Goal: Task Accomplishment & Management: Manage account settings

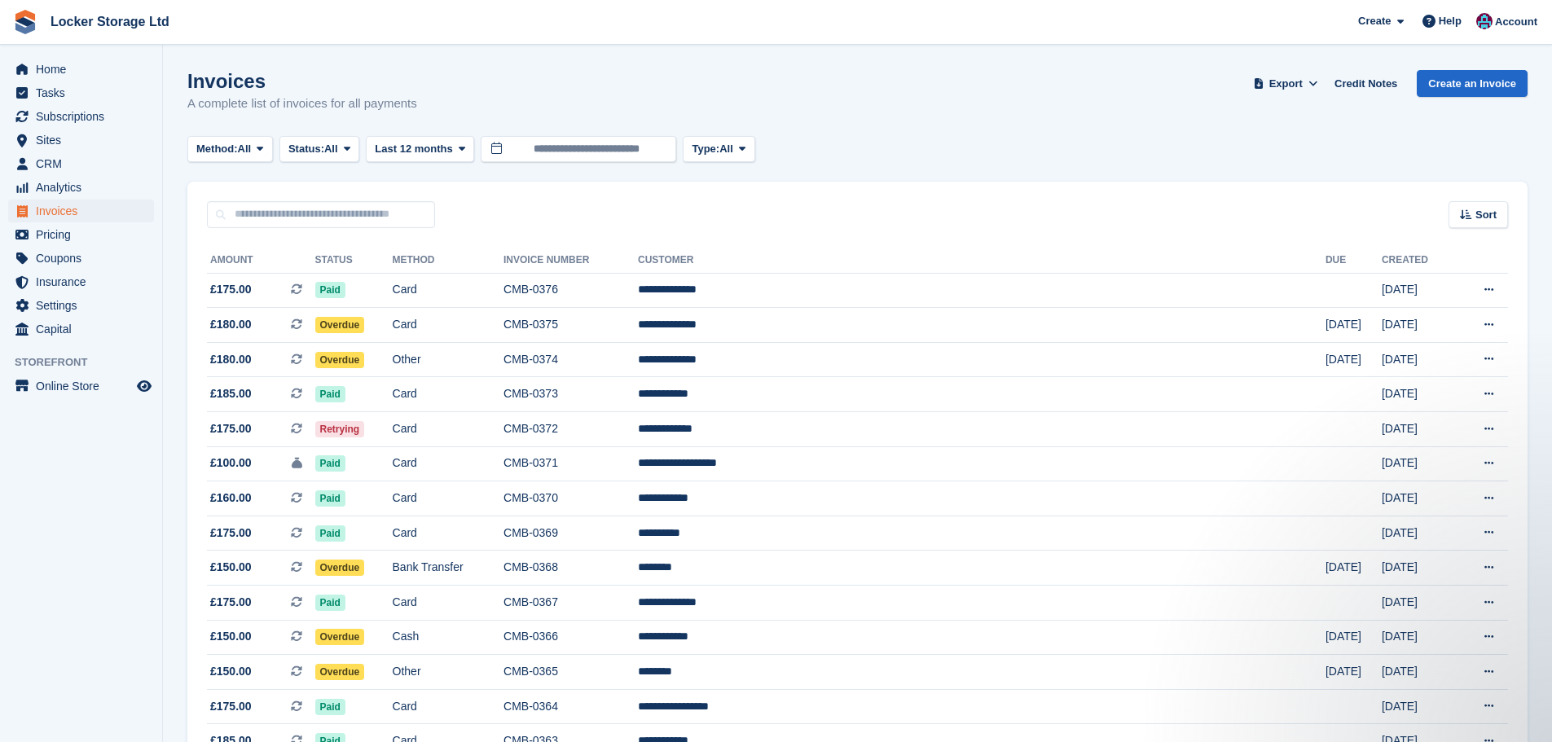
click at [256, 156] on button "Method: All" at bounding box center [230, 149] width 86 height 27
click at [335, 153] on span "All" at bounding box center [331, 149] width 14 height 16
click at [348, 299] on link "Void" at bounding box center [358, 304] width 142 height 29
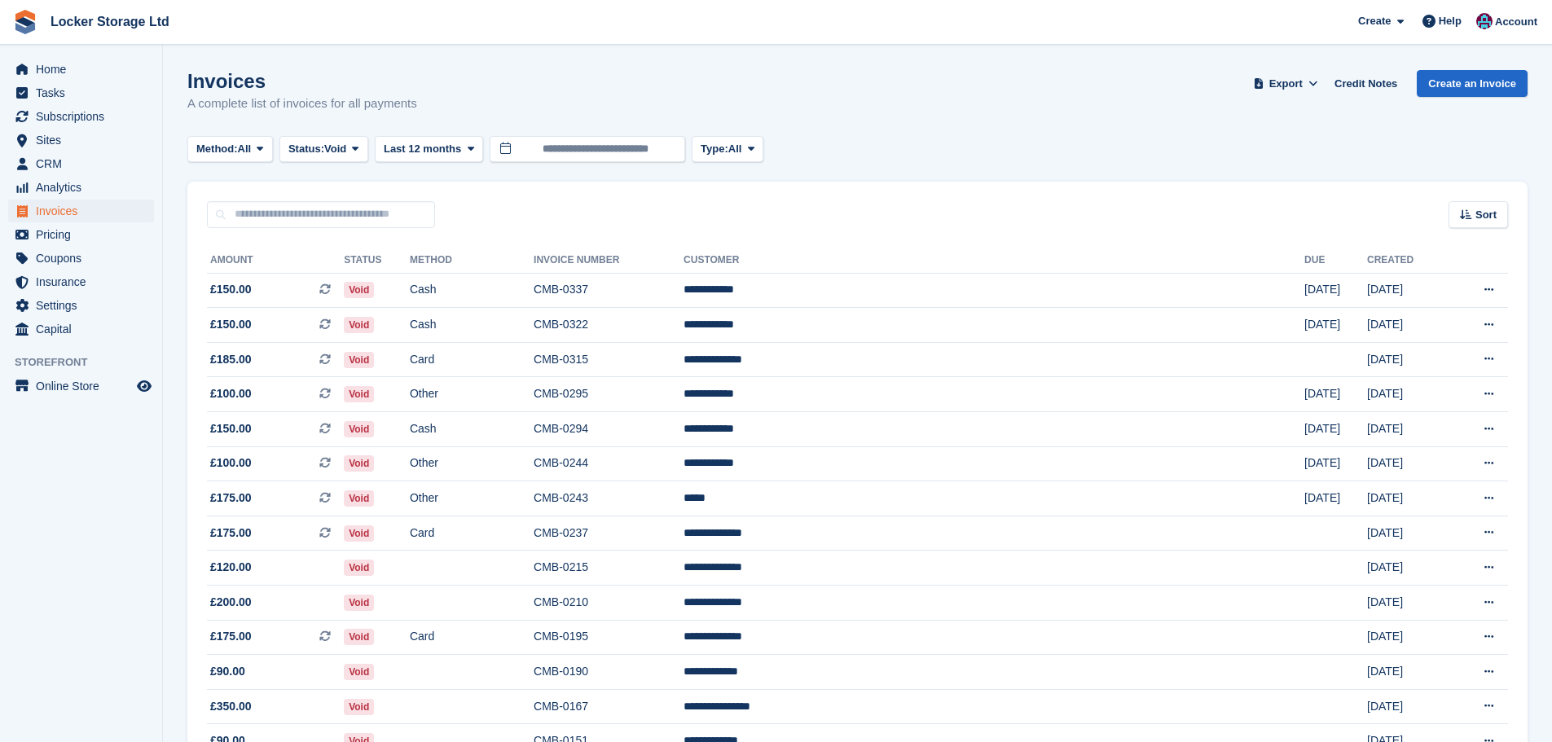
click at [354, 162] on turbo-frame "Invoices A complete list of invoices for all payments Export Export Invoices Ex…" at bounding box center [857, 581] width 1340 height 1023
click at [364, 170] on turbo-frame "Invoices A complete list of invoices for all payments Export Export Invoices Ex…" at bounding box center [857, 581] width 1340 height 1023
click at [362, 153] on span at bounding box center [355, 149] width 13 height 13
click at [368, 272] on link "Open" at bounding box center [358, 275] width 142 height 29
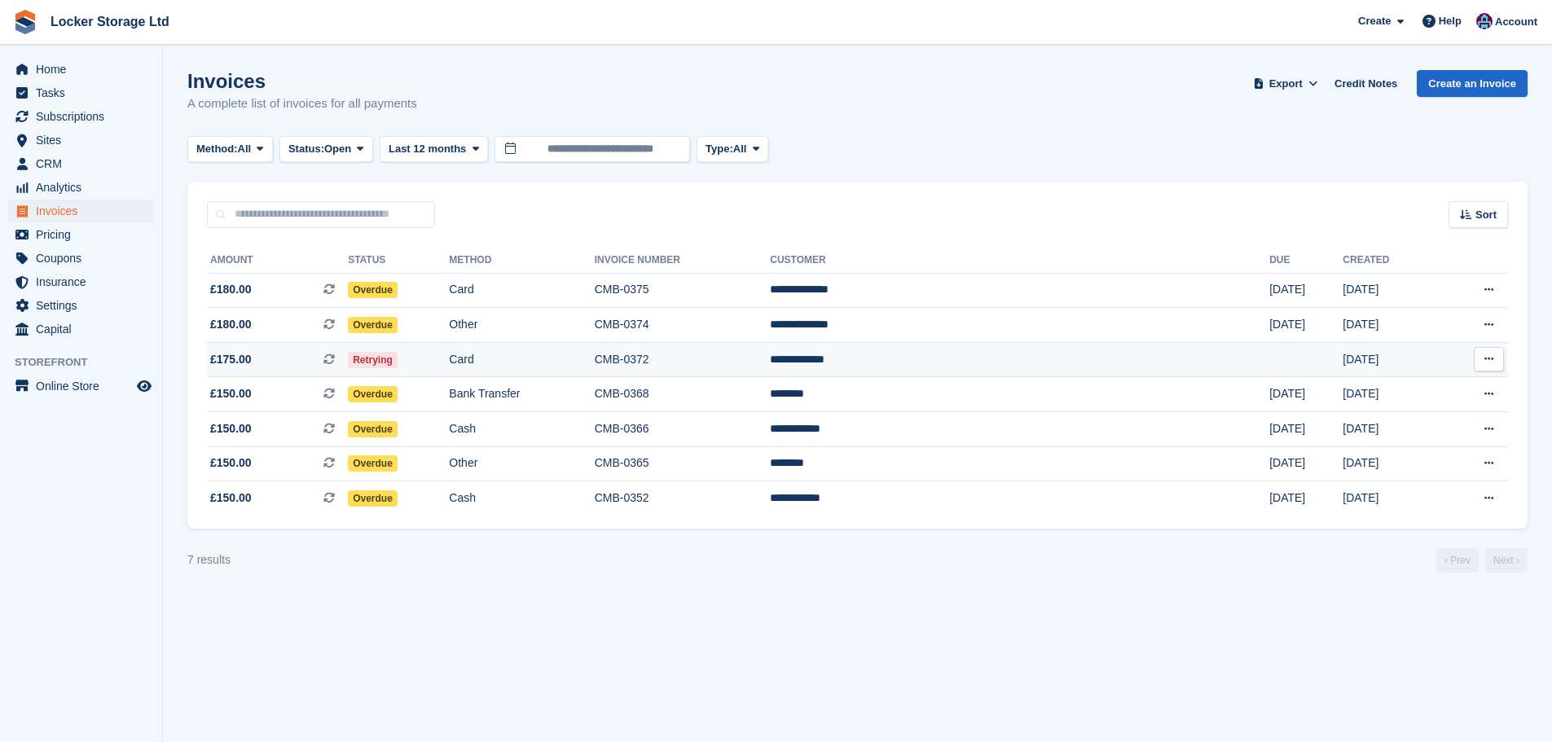
click at [594, 358] on td "Card" at bounding box center [521, 359] width 145 height 35
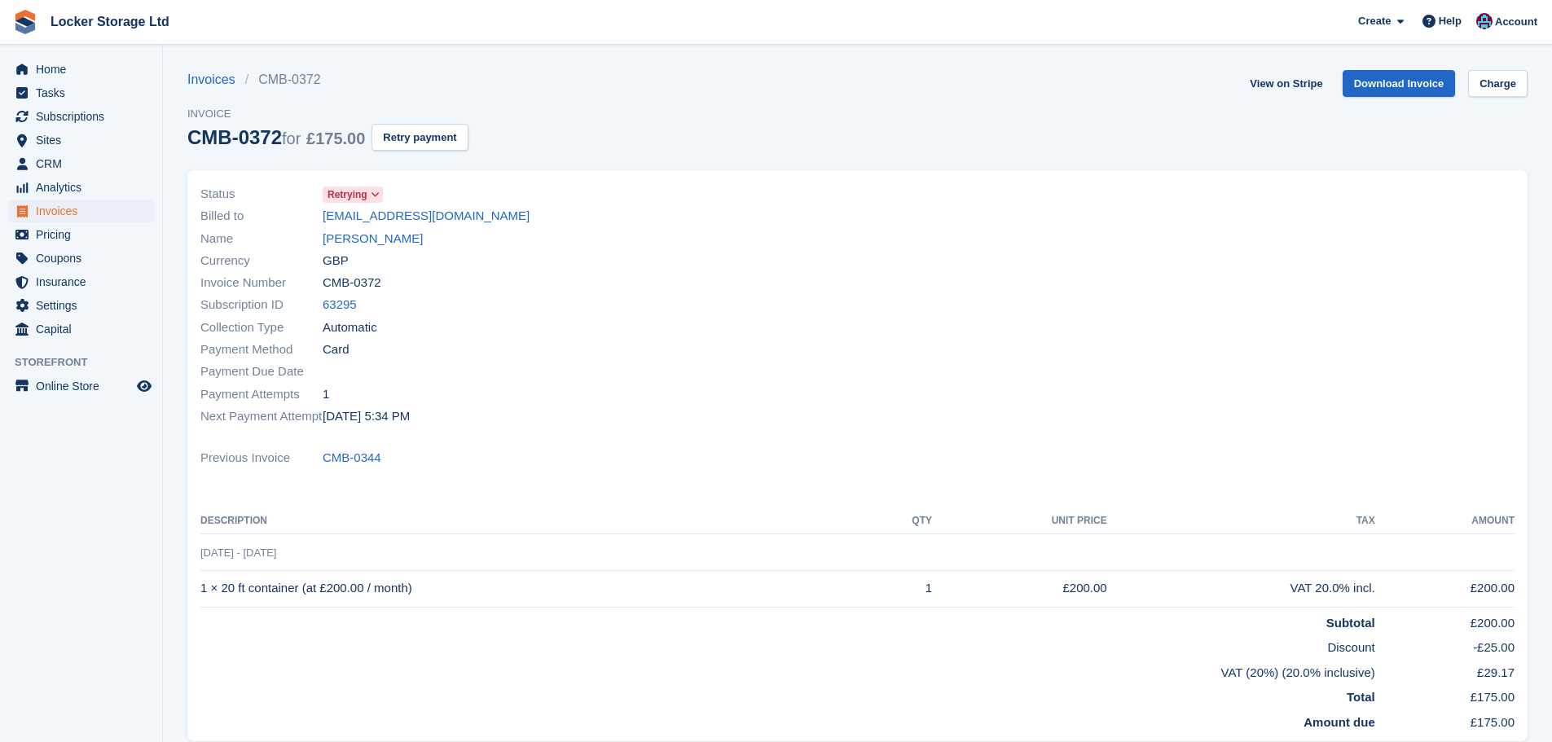
click at [338, 198] on span "Retrying" at bounding box center [348, 194] width 40 height 15
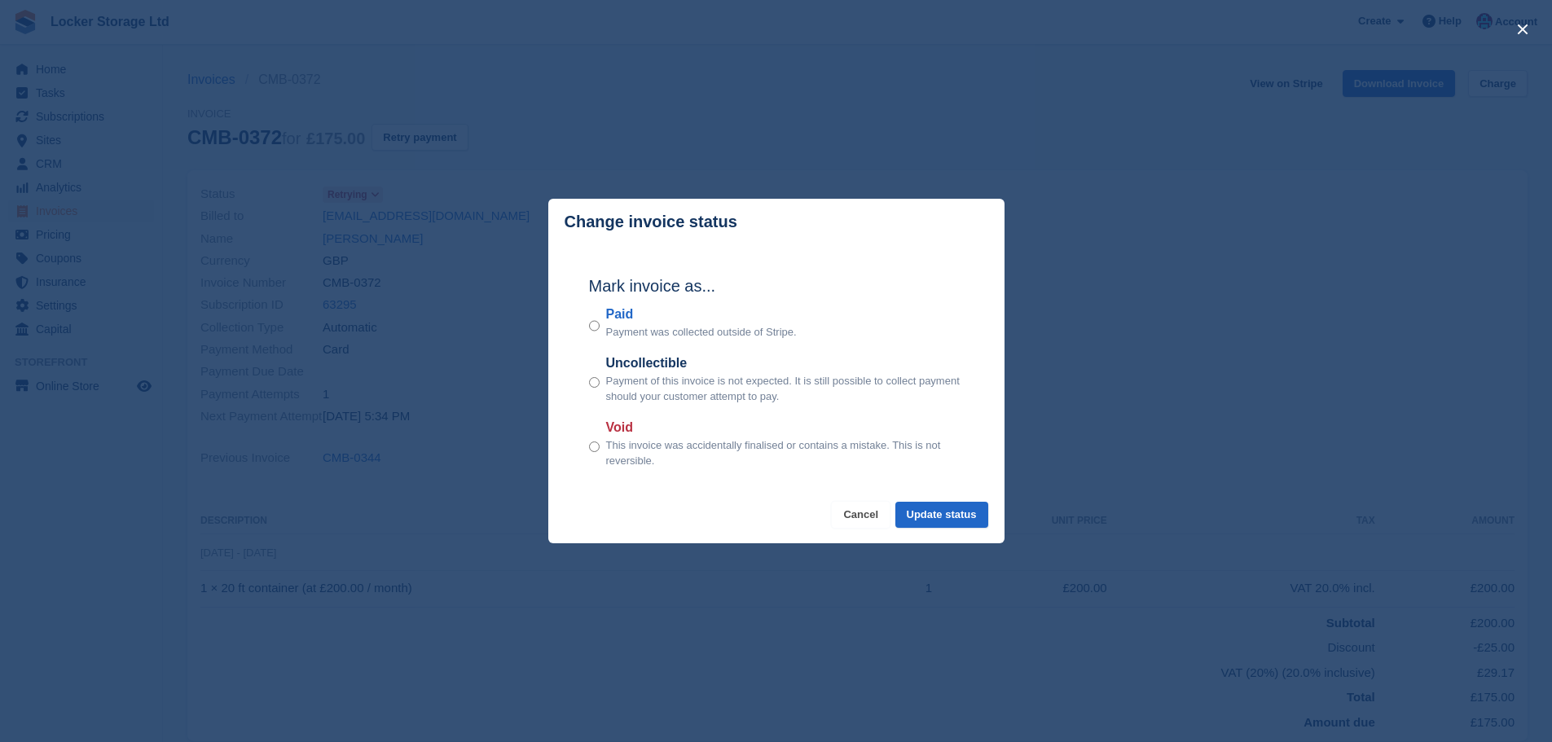
click at [873, 504] on button "Cancel" at bounding box center [861, 515] width 58 height 27
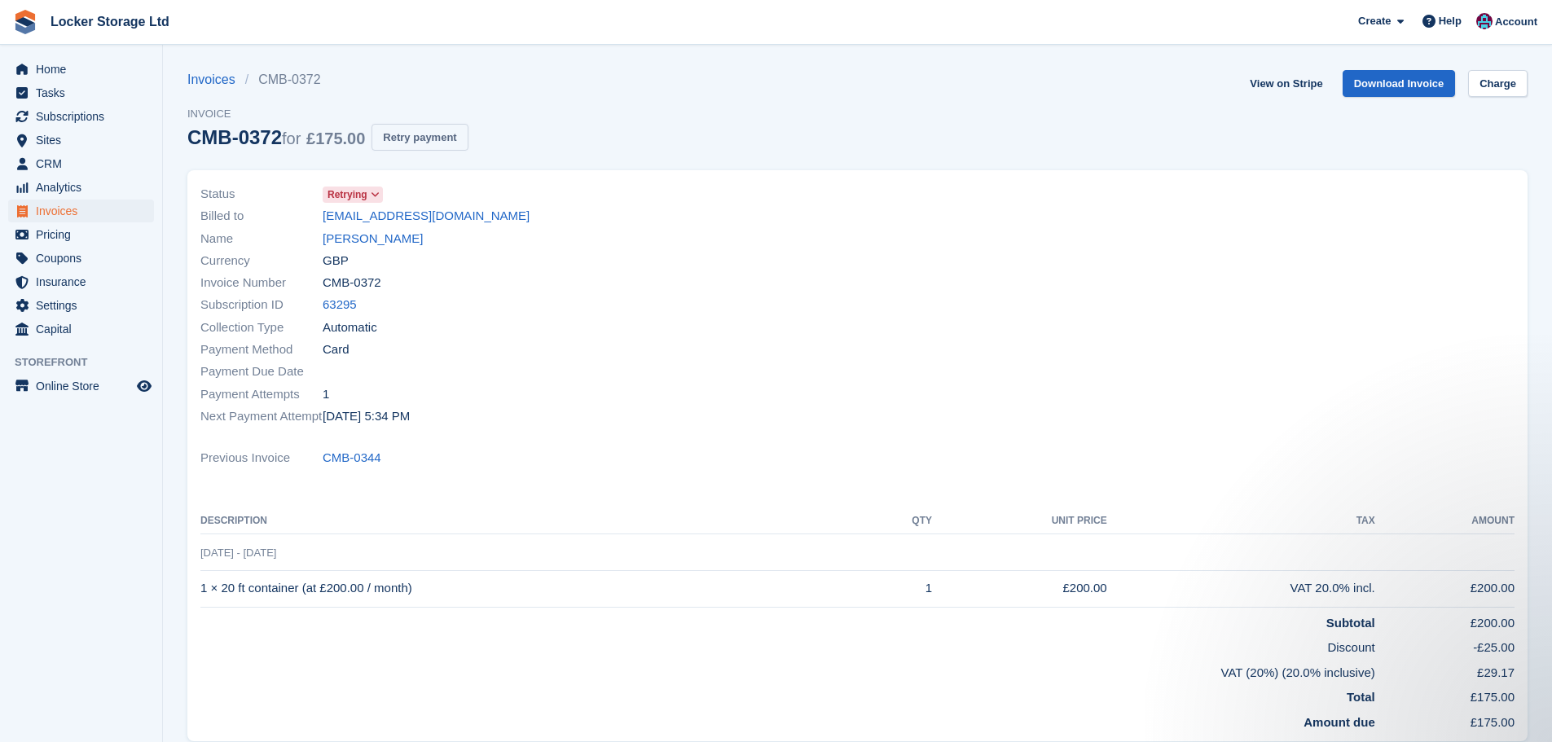
click at [411, 134] on button "Retry payment" at bounding box center [420, 137] width 96 height 27
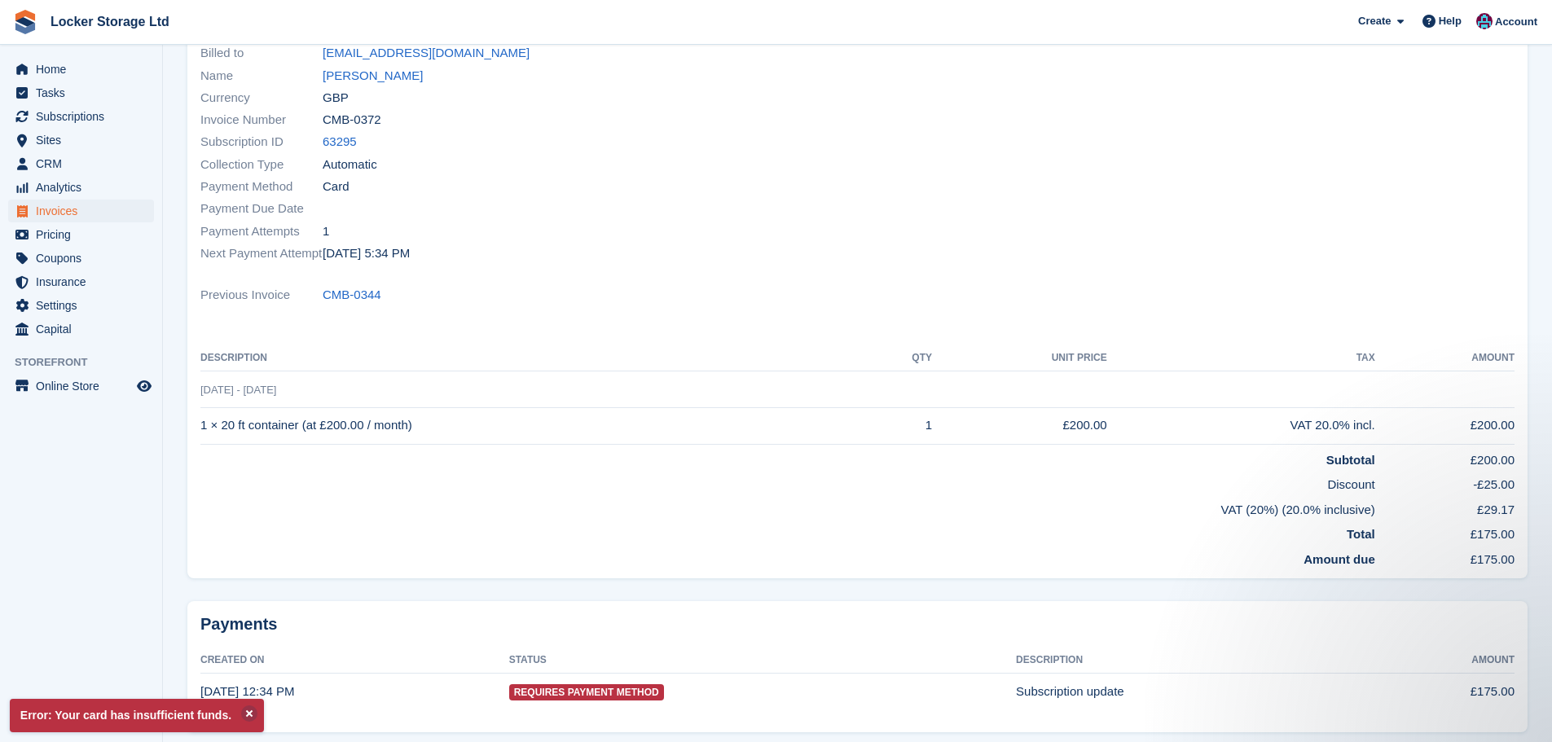
drag, startPoint x: 328, startPoint y: 254, endPoint x: 431, endPoint y: 257, distance: 102.7
click at [431, 257] on div "Next Payment Attempt 2 Oct, 5:34 PM" at bounding box center [524, 253] width 648 height 22
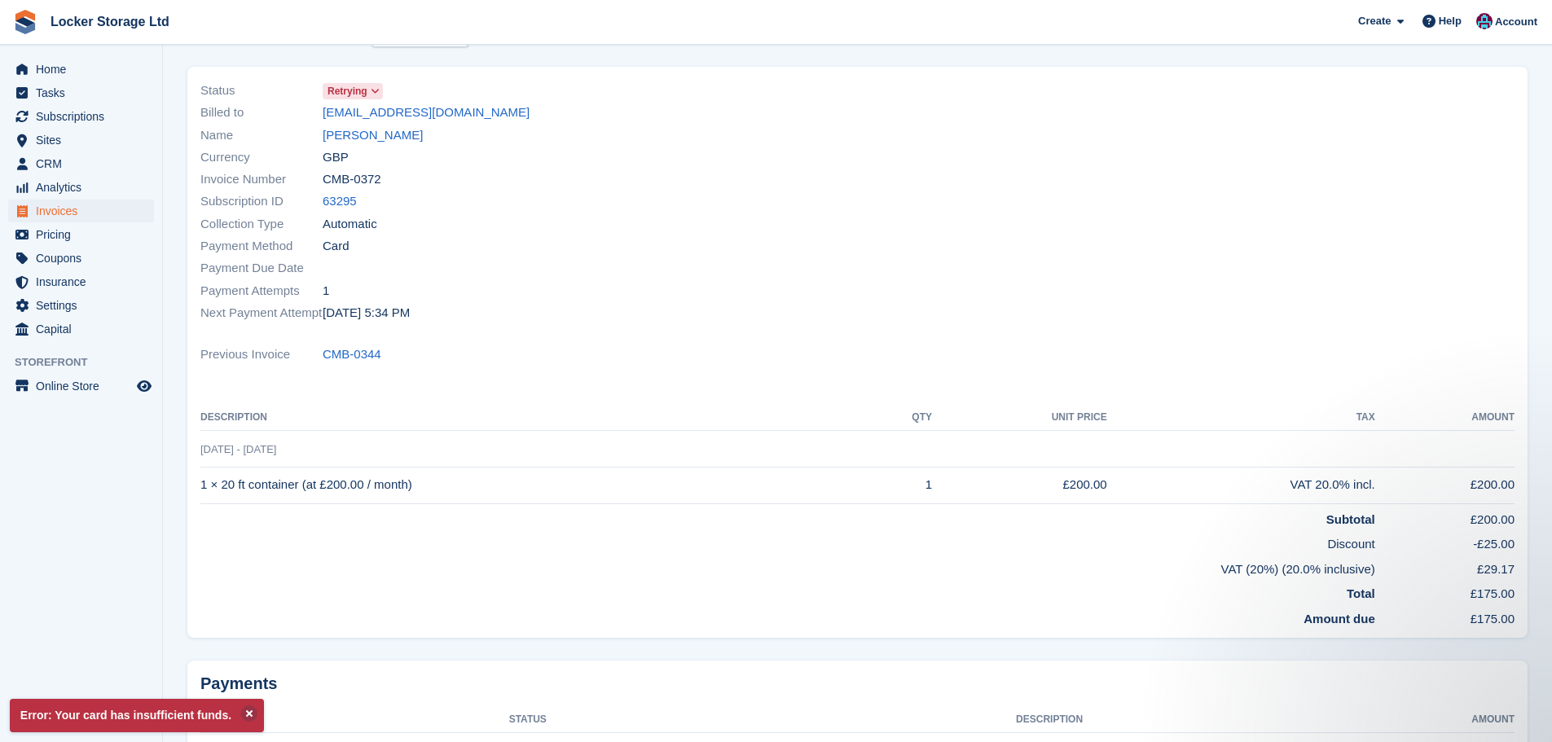
scroll to position [226, 0]
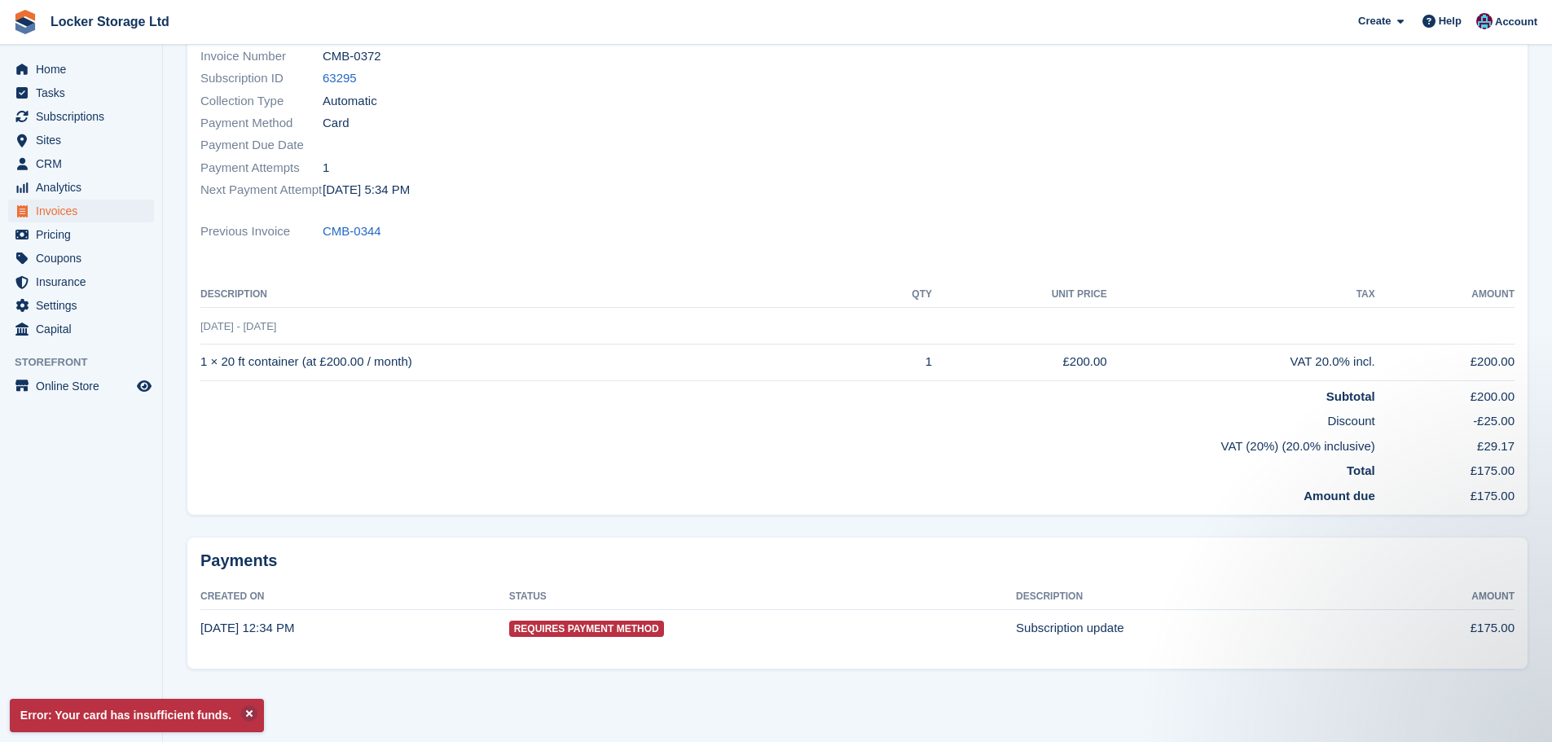
click at [1184, 665] on div "Payments Created On Status Description Amount 27 Sep, 12:34 PM Requires Payment…" at bounding box center [857, 603] width 1340 height 131
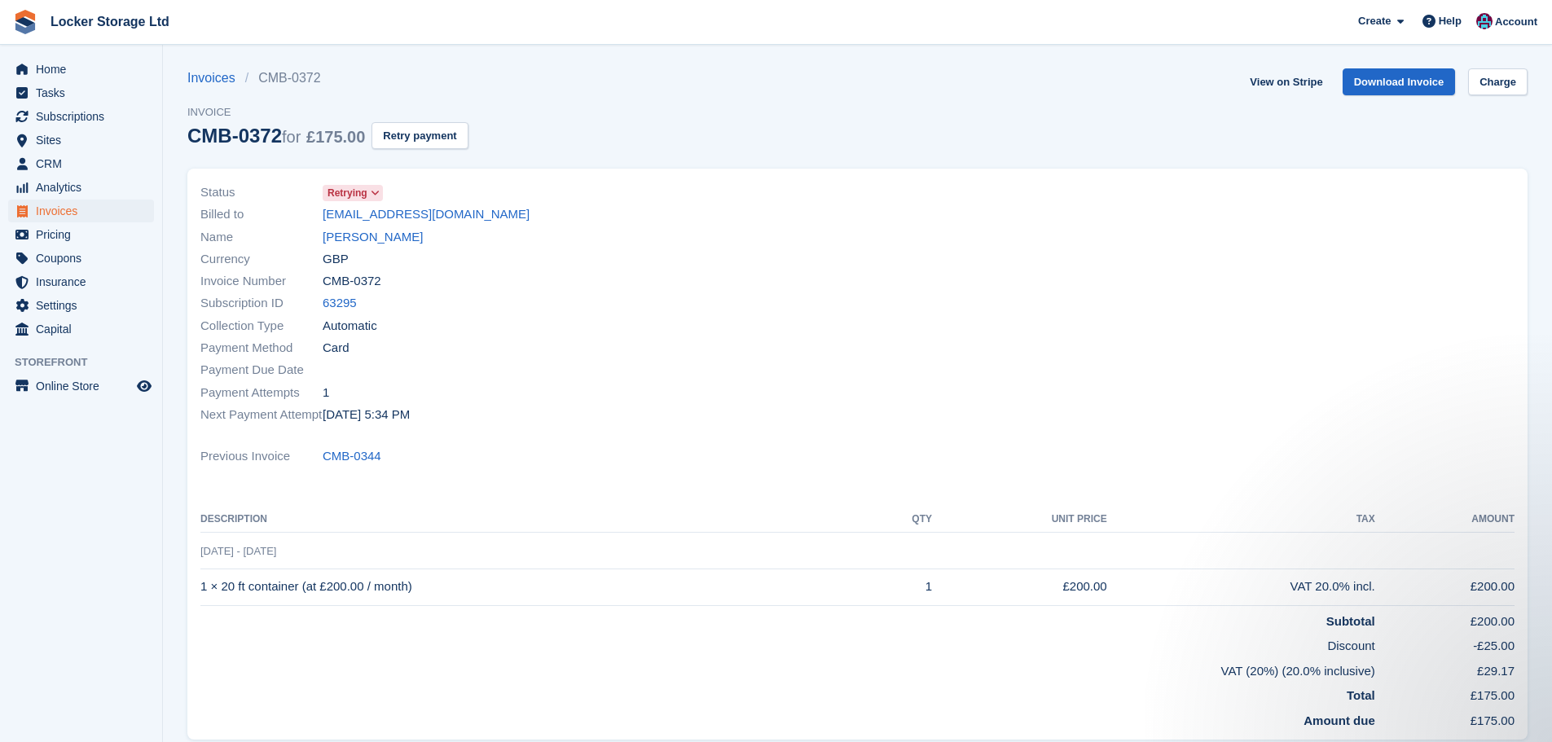
scroll to position [0, 0]
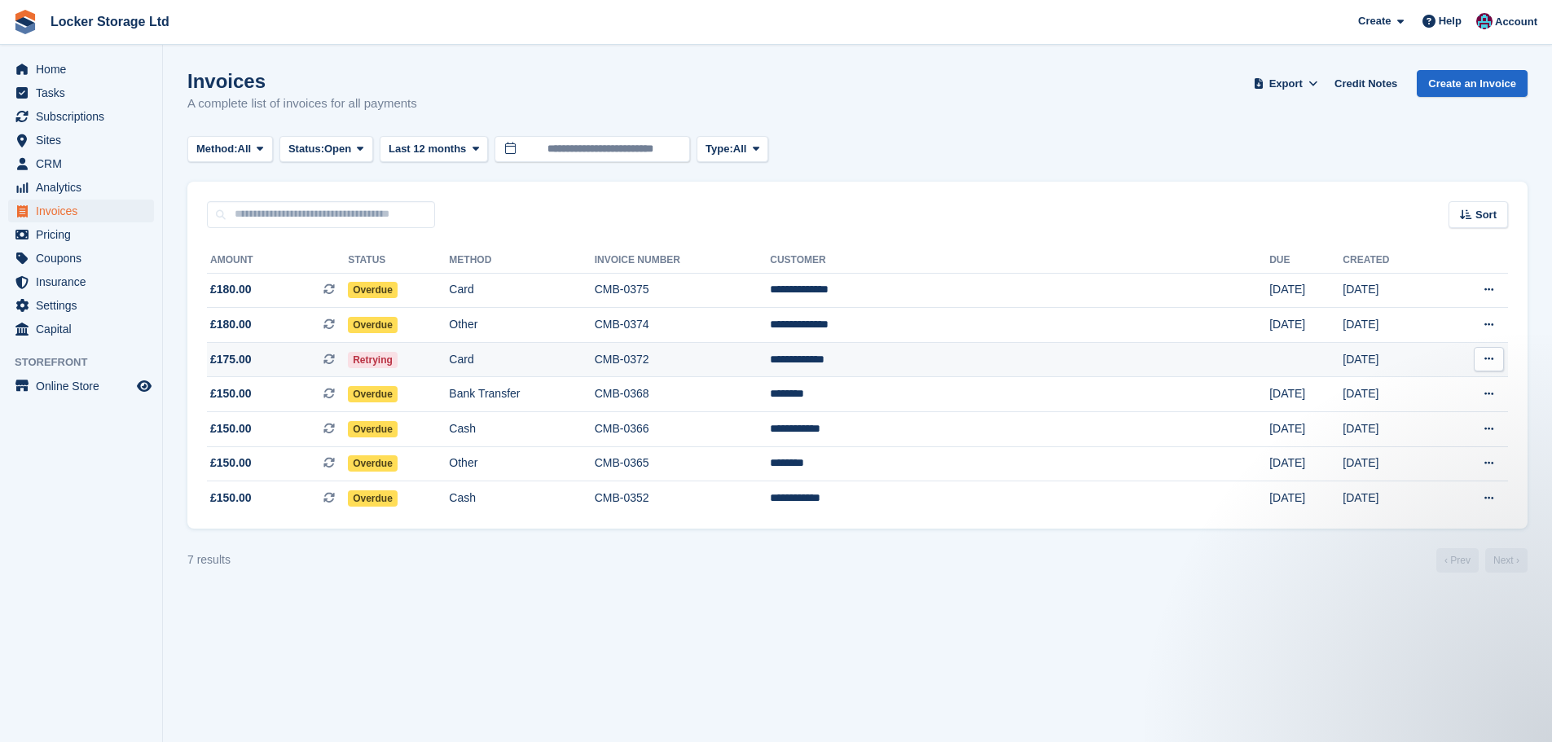
click at [771, 367] on td "CMB-0372" at bounding box center [683, 359] width 176 height 35
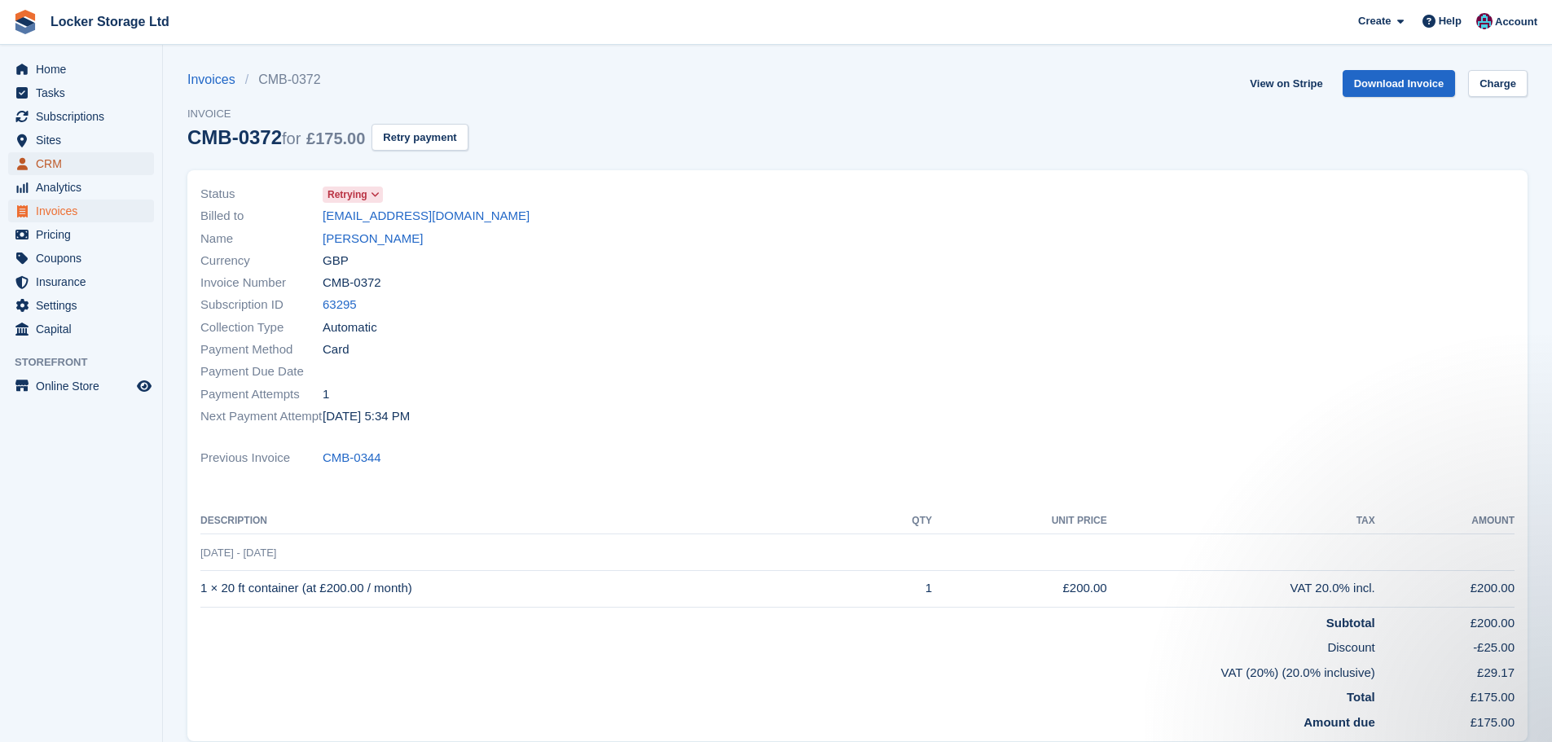
click at [49, 159] on span "CRM" at bounding box center [85, 163] width 98 height 23
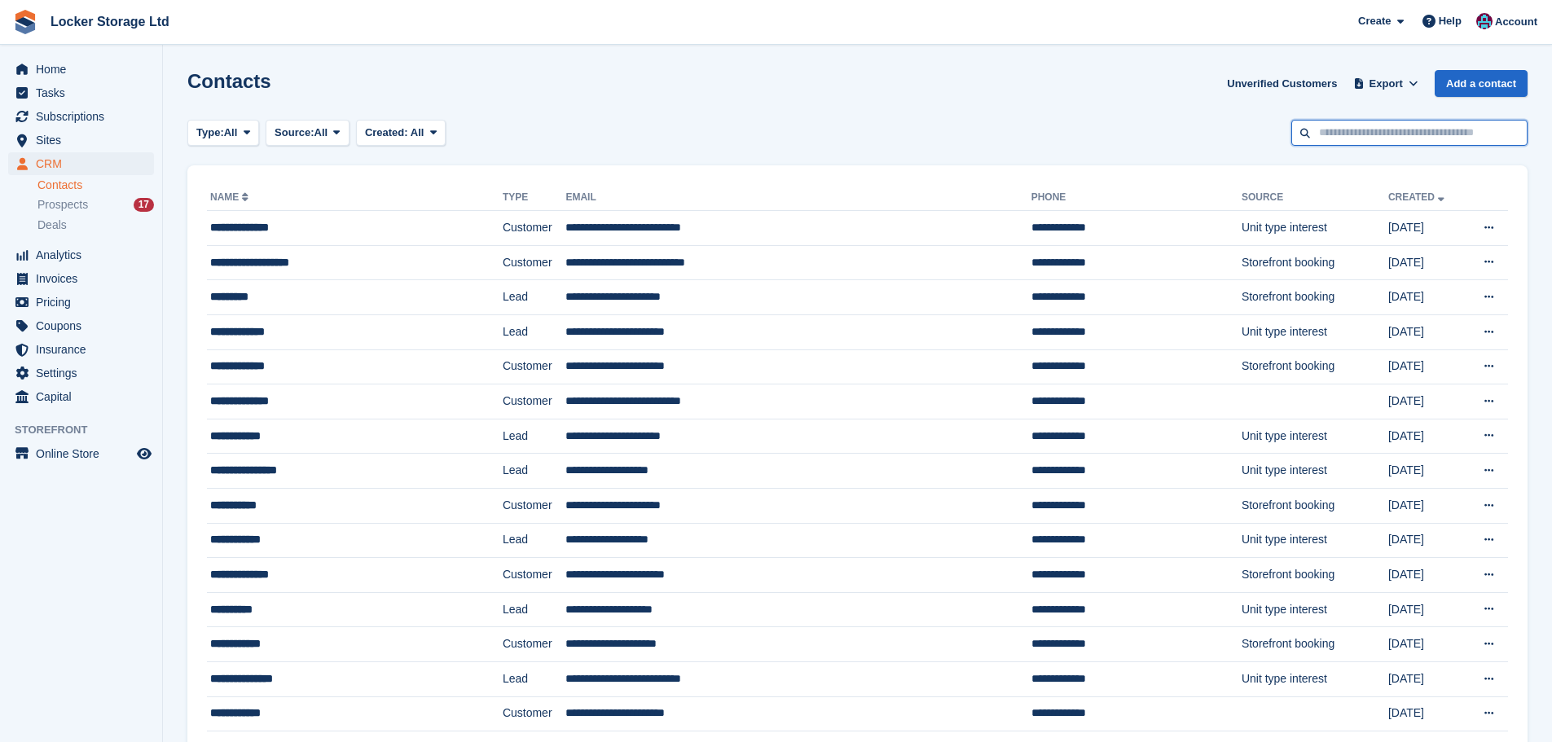
click at [1481, 130] on input "text" at bounding box center [1409, 133] width 236 height 27
type input "****"
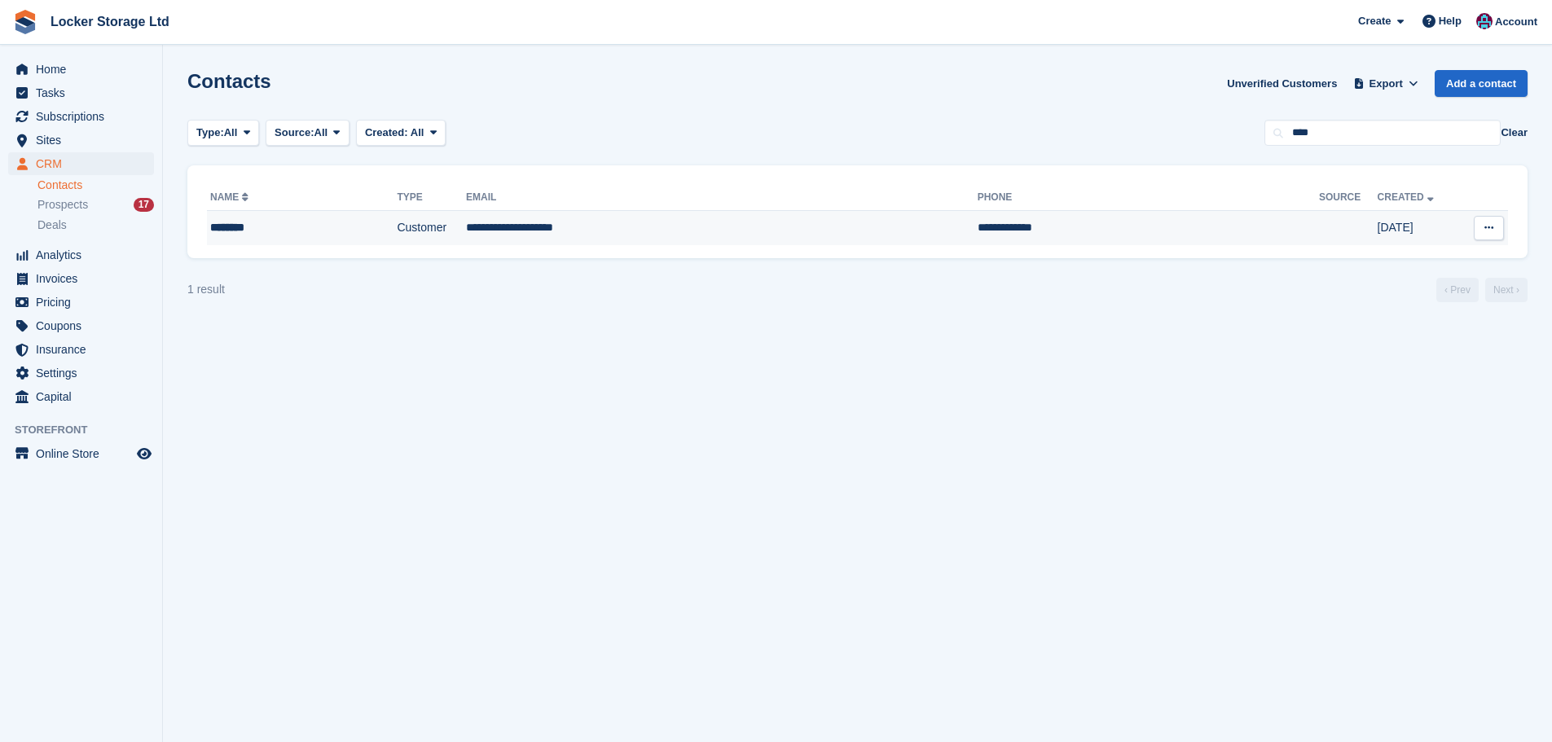
click at [288, 235] on div "********" at bounding box center [276, 227] width 133 height 17
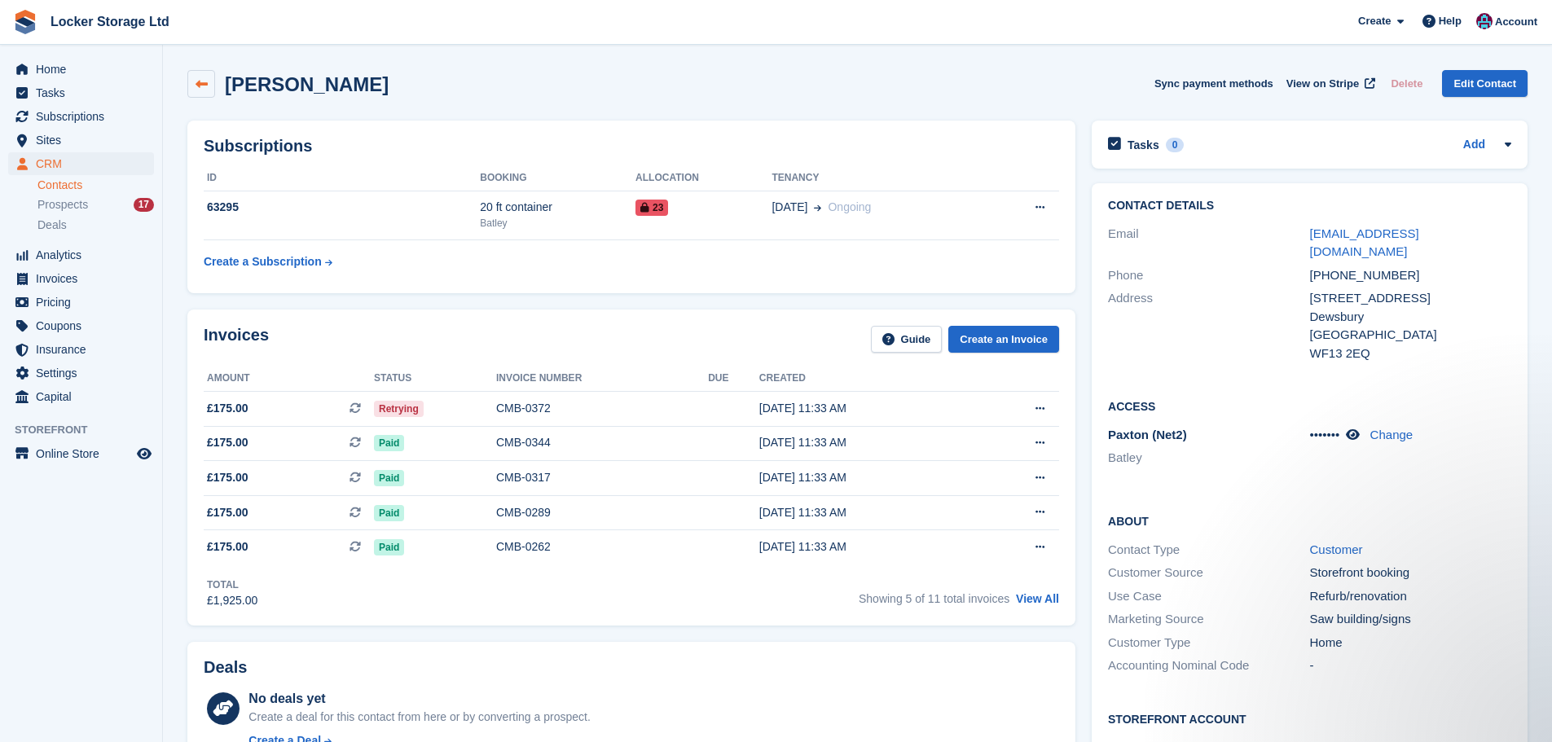
click at [191, 81] on link at bounding box center [201, 84] width 28 height 28
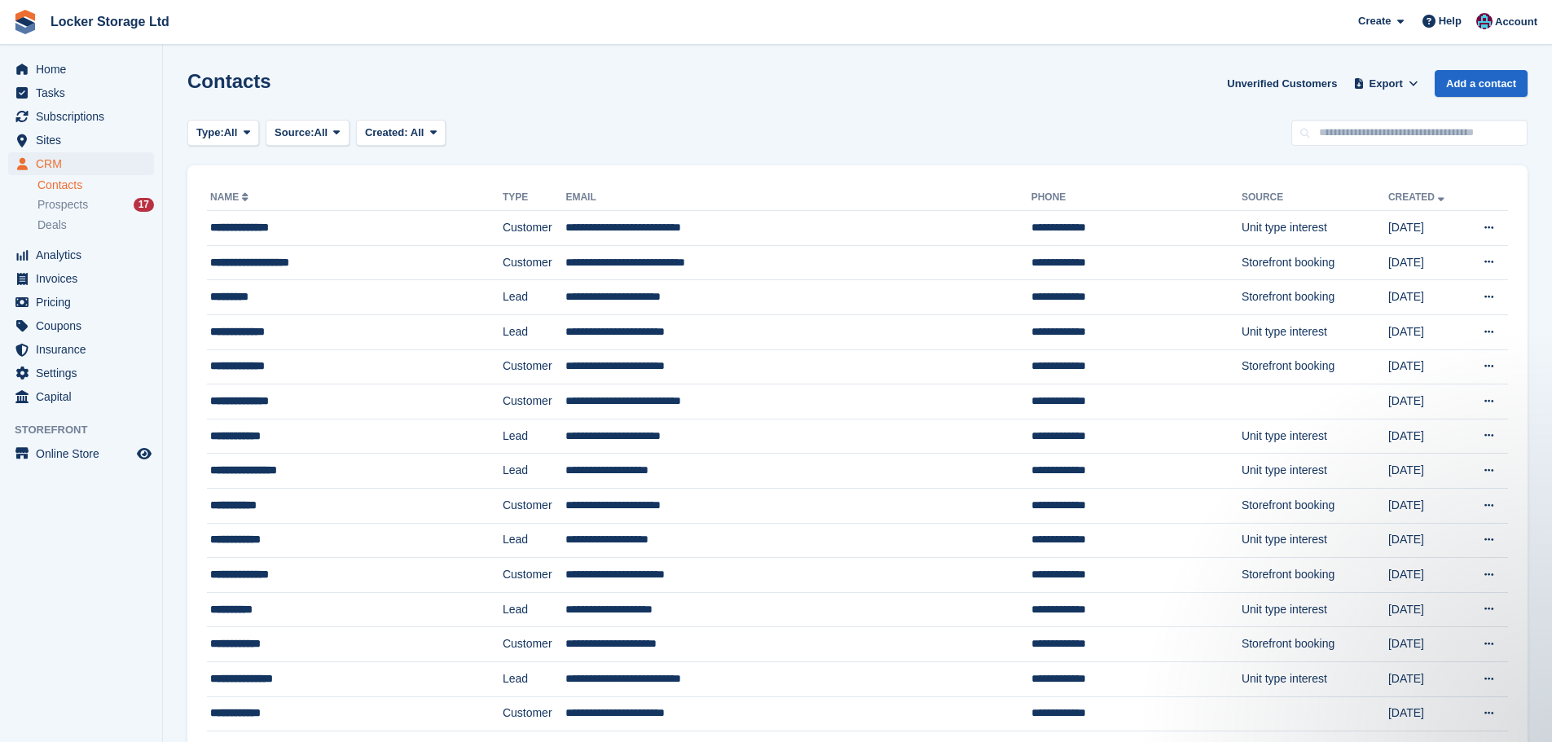
click at [81, 183] on link "Contacts" at bounding box center [95, 185] width 117 height 15
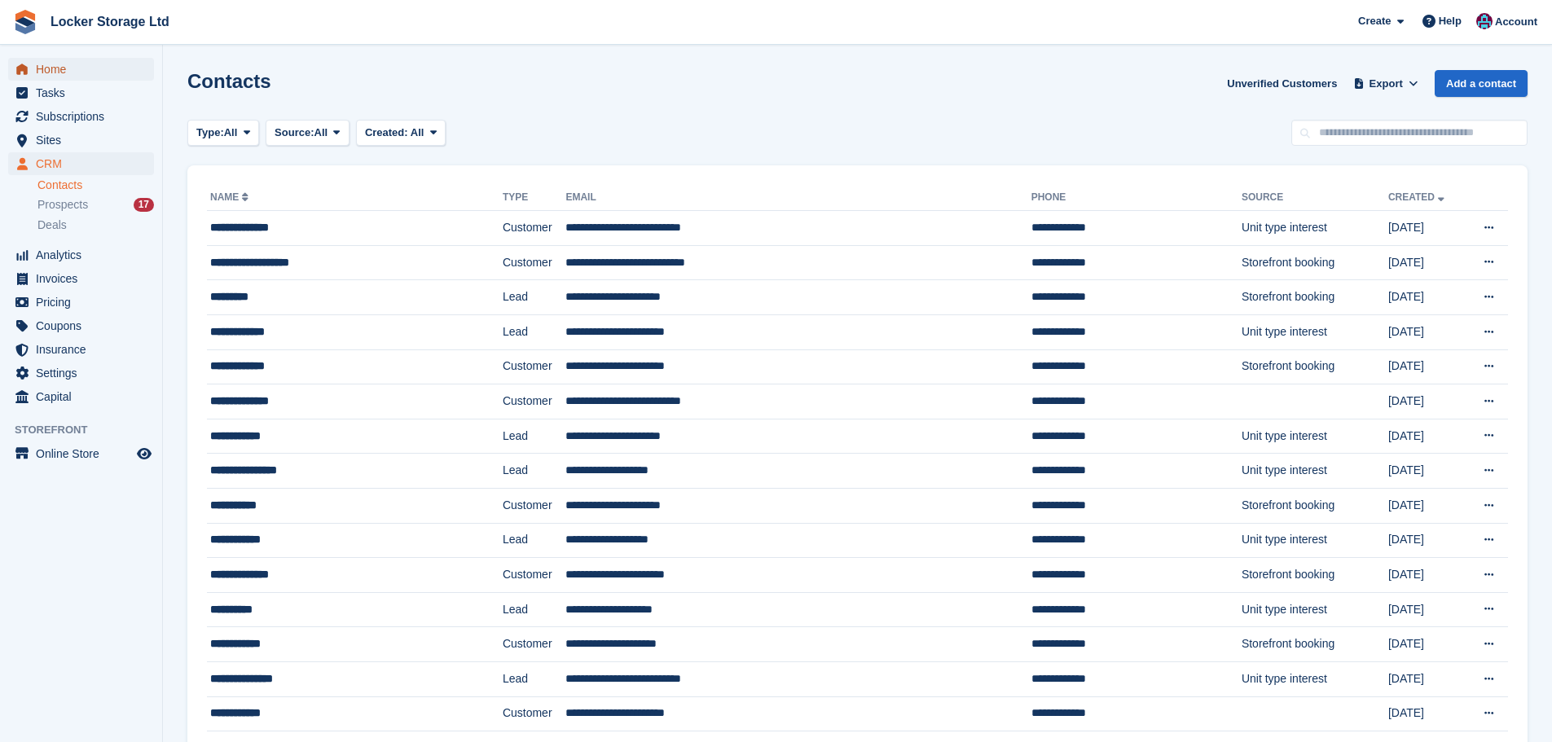
click at [81, 72] on span "Home" at bounding box center [85, 69] width 98 height 23
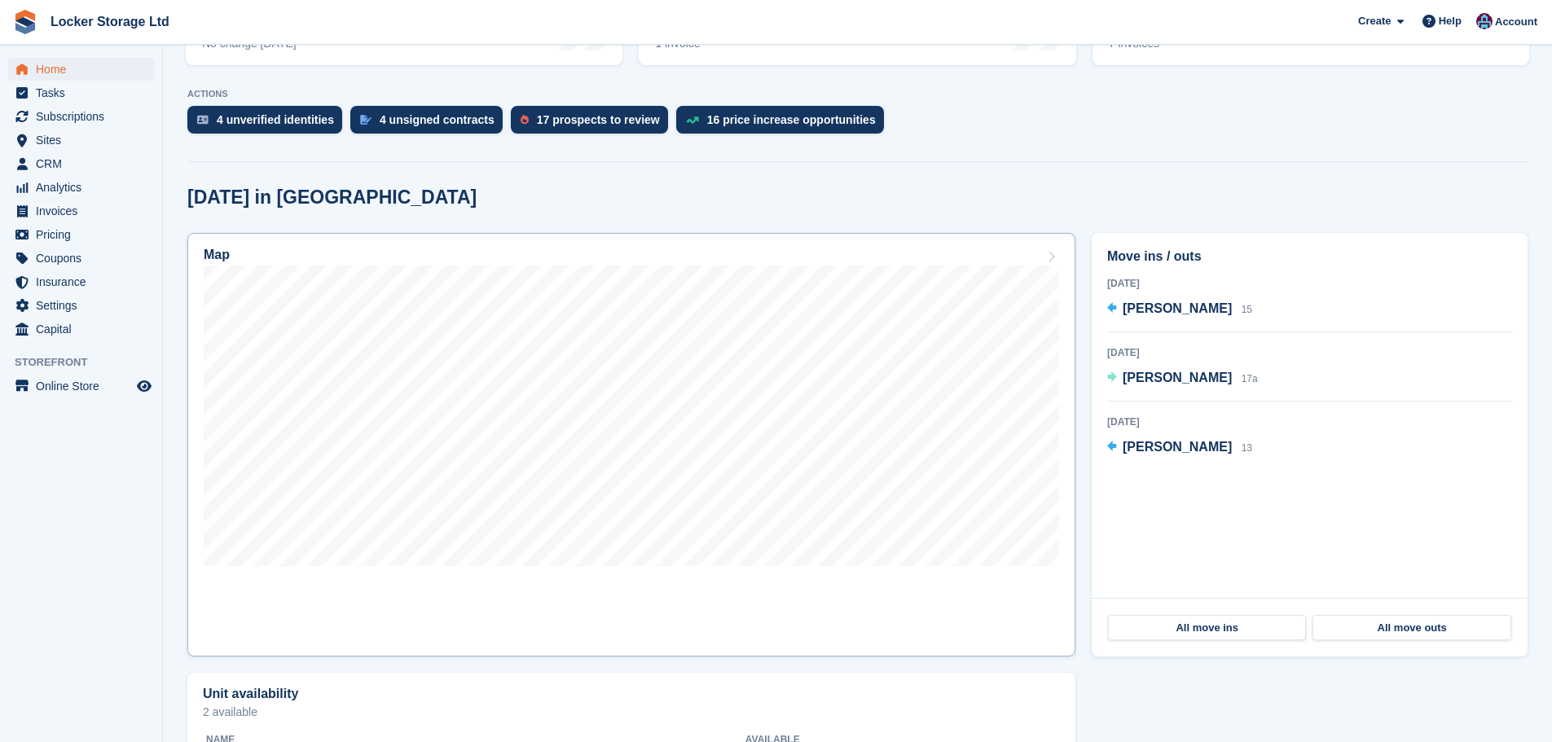
scroll to position [326, 0]
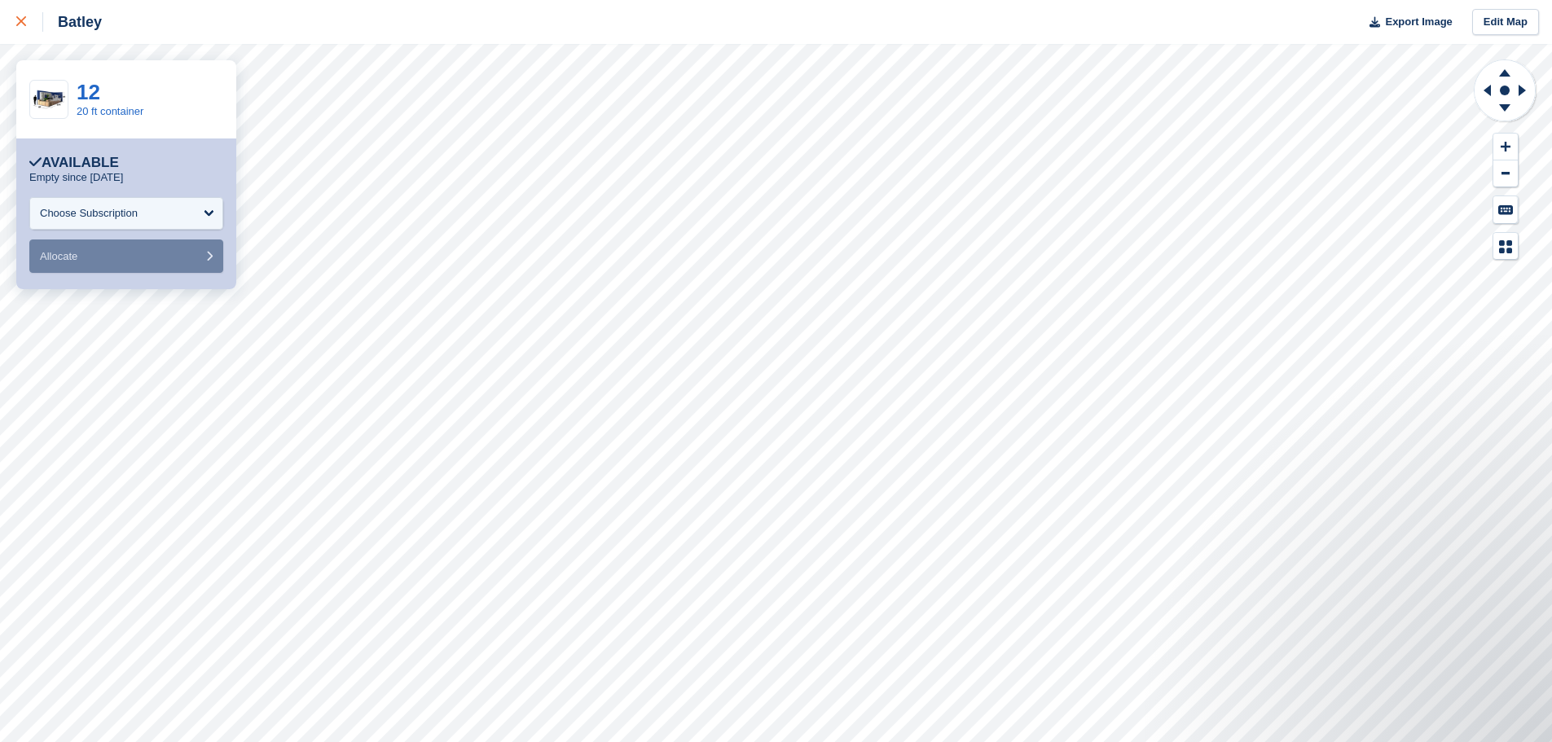
click at [19, 31] on div at bounding box center [29, 22] width 27 height 20
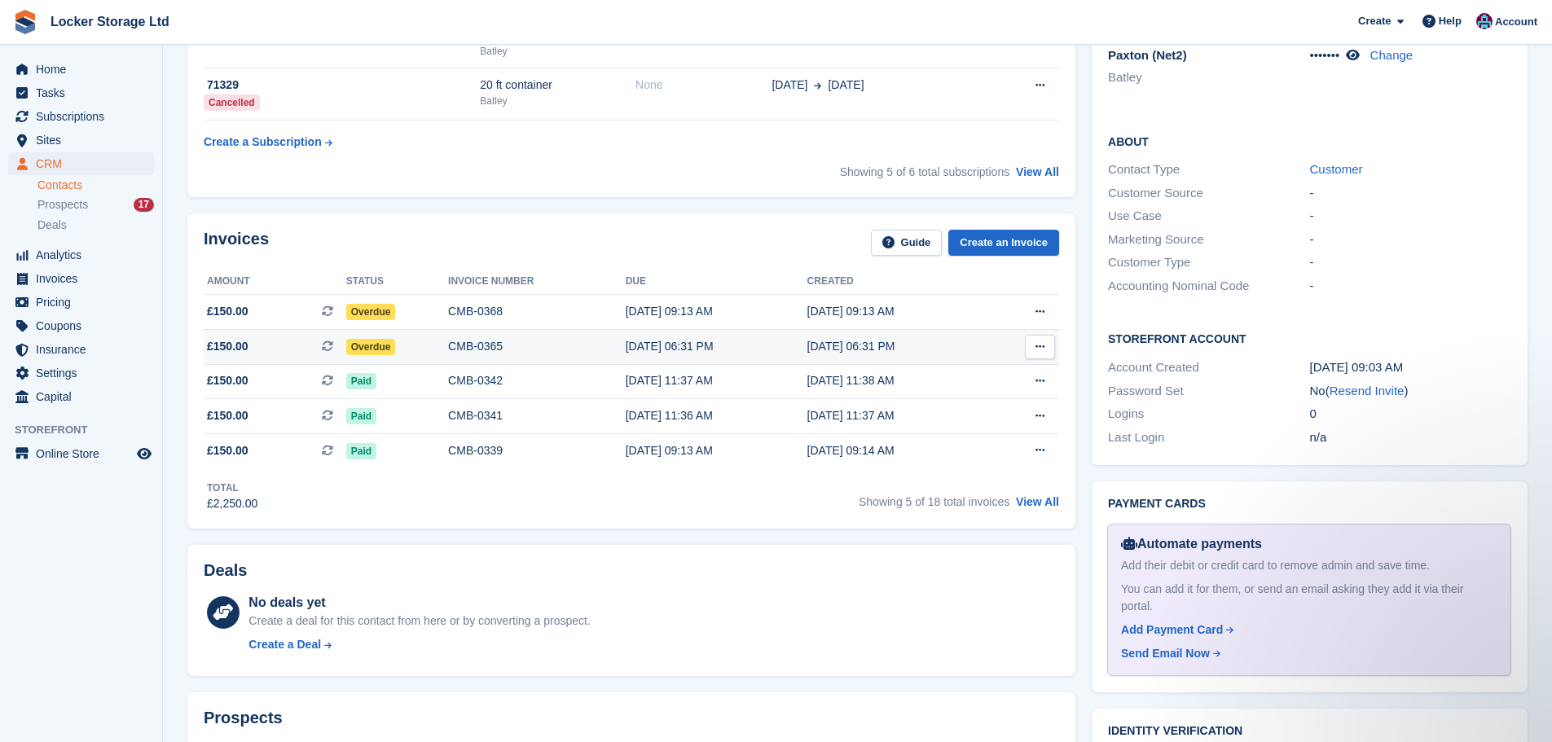
scroll to position [326, 0]
click at [1049, 305] on button at bounding box center [1040, 311] width 30 height 24
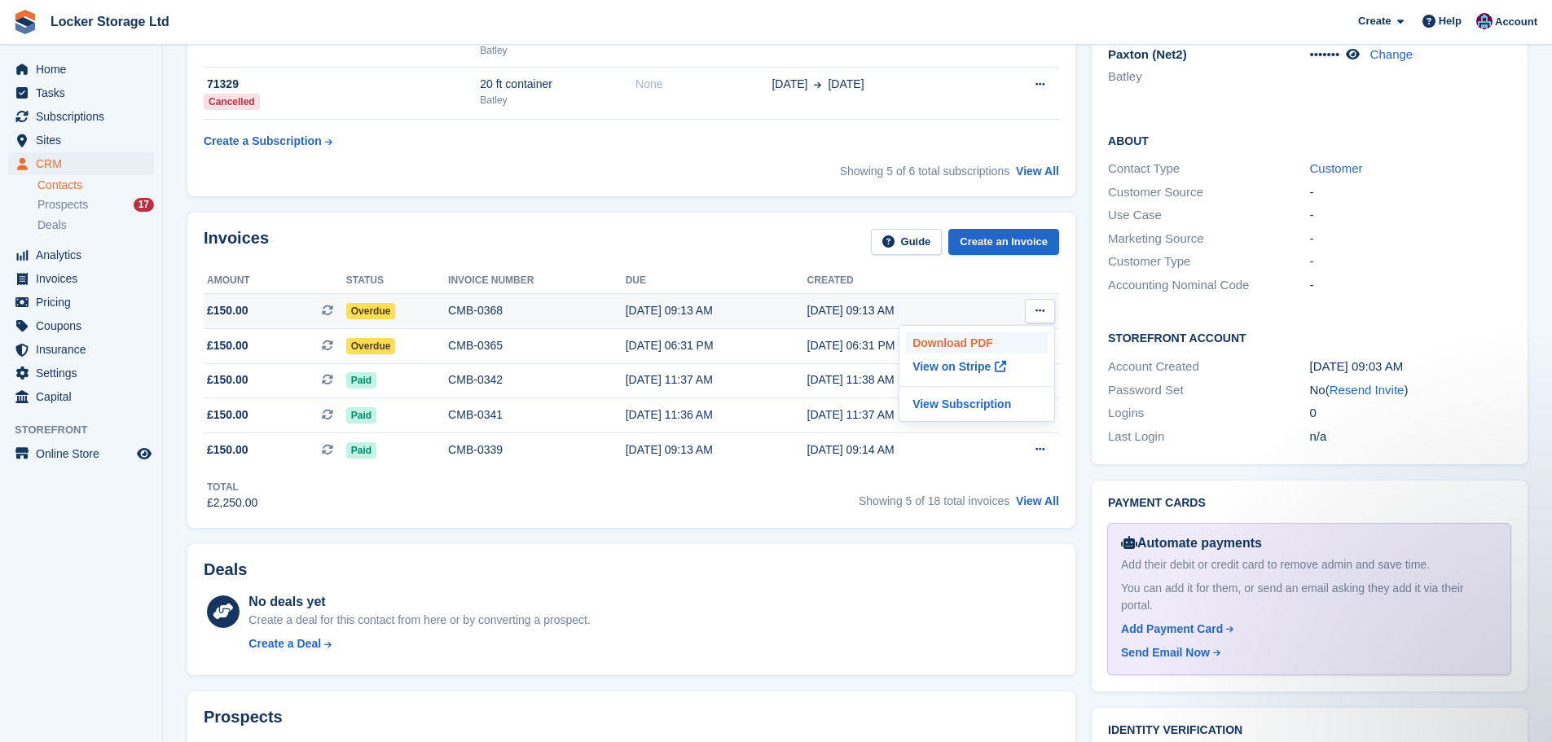
click at [973, 340] on p "Download PDF" at bounding box center [977, 342] width 142 height 21
click at [889, 269] on th "Created" at bounding box center [898, 281] width 182 height 26
click at [1030, 341] on button at bounding box center [1040, 346] width 30 height 24
click at [1000, 378] on p "Download PDF" at bounding box center [977, 377] width 142 height 21
click at [1033, 624] on div "No deals yet Create a deal for this contact from here or by converting a prospe…" at bounding box center [653, 625] width 811 height 67
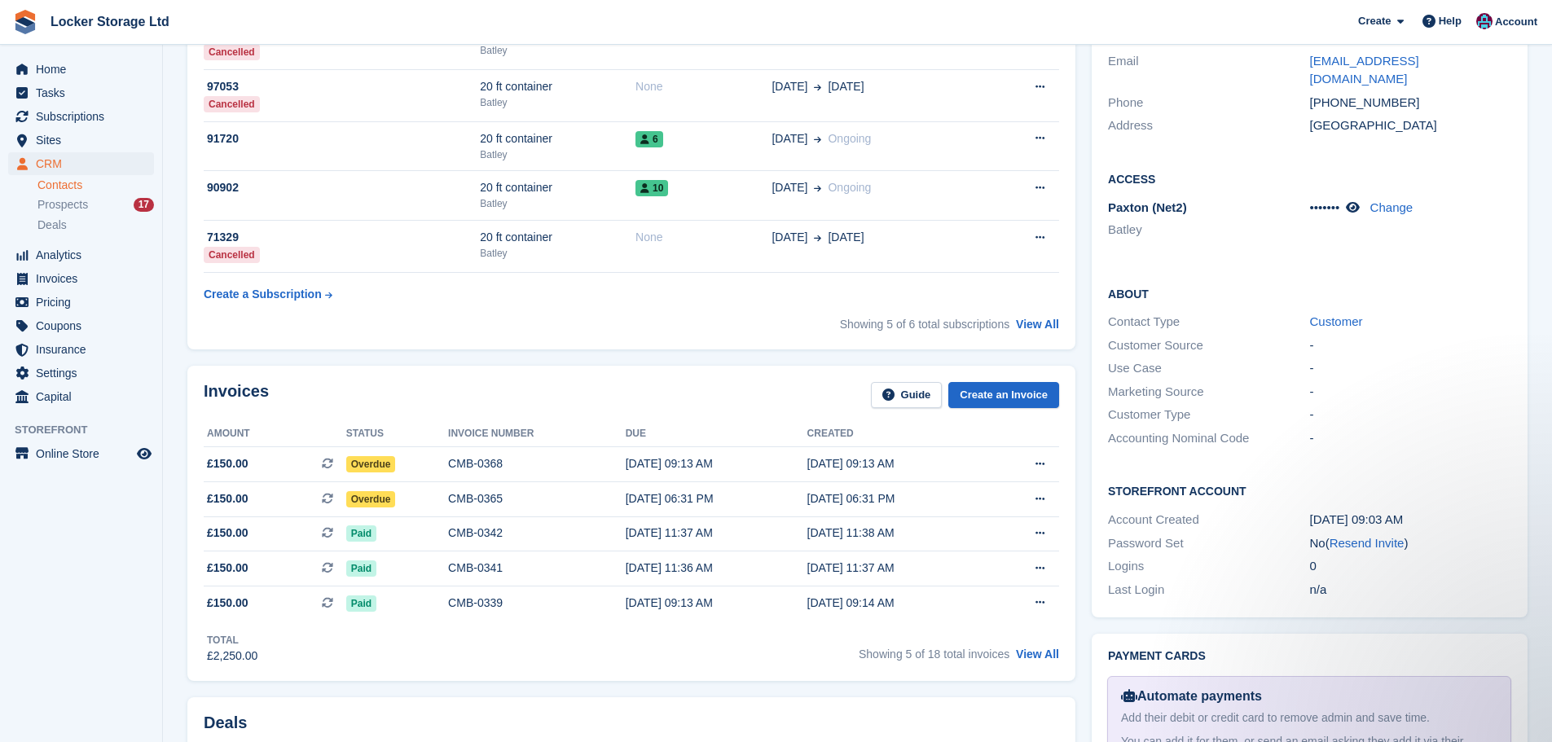
scroll to position [0, 0]
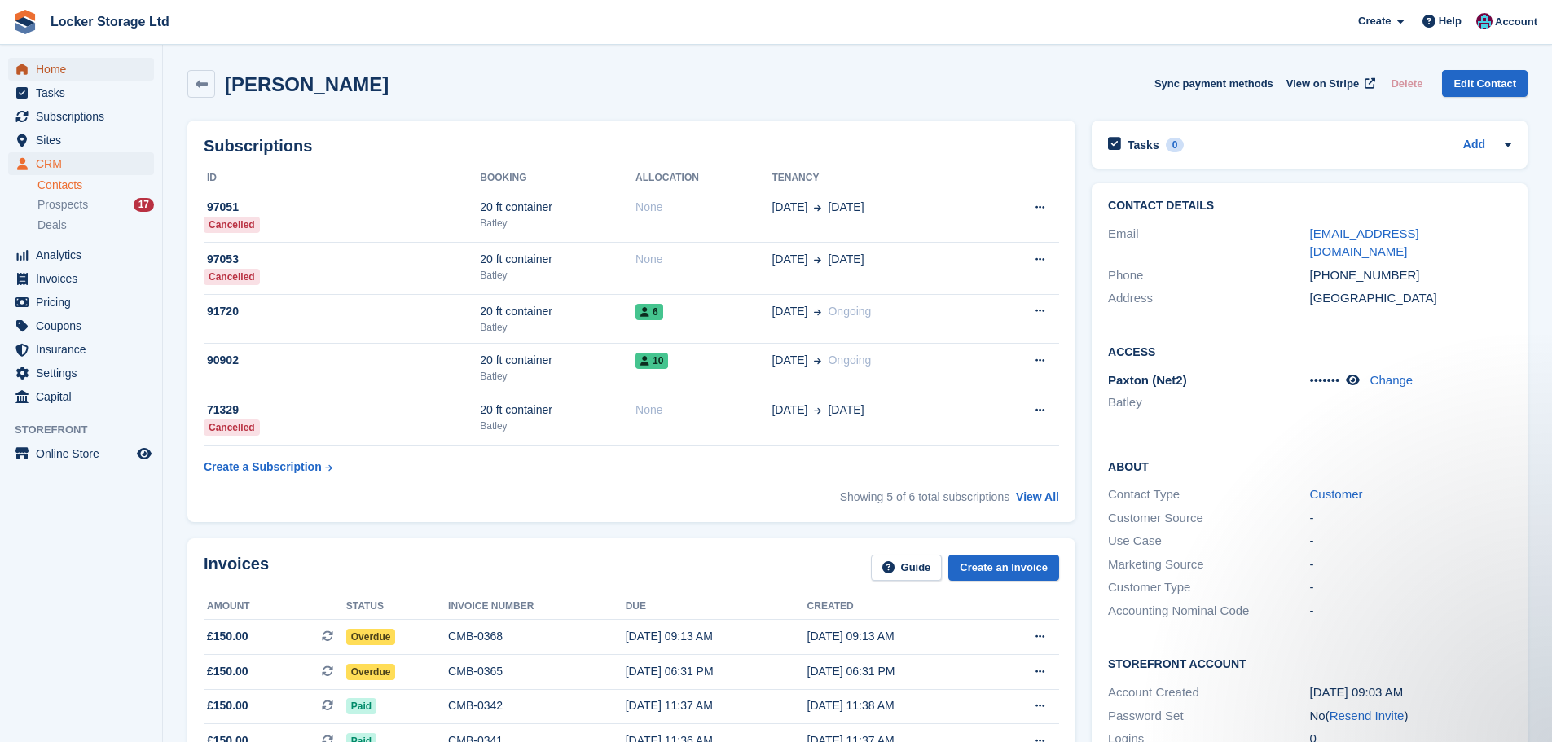
click at [54, 70] on span "Home" at bounding box center [85, 69] width 98 height 23
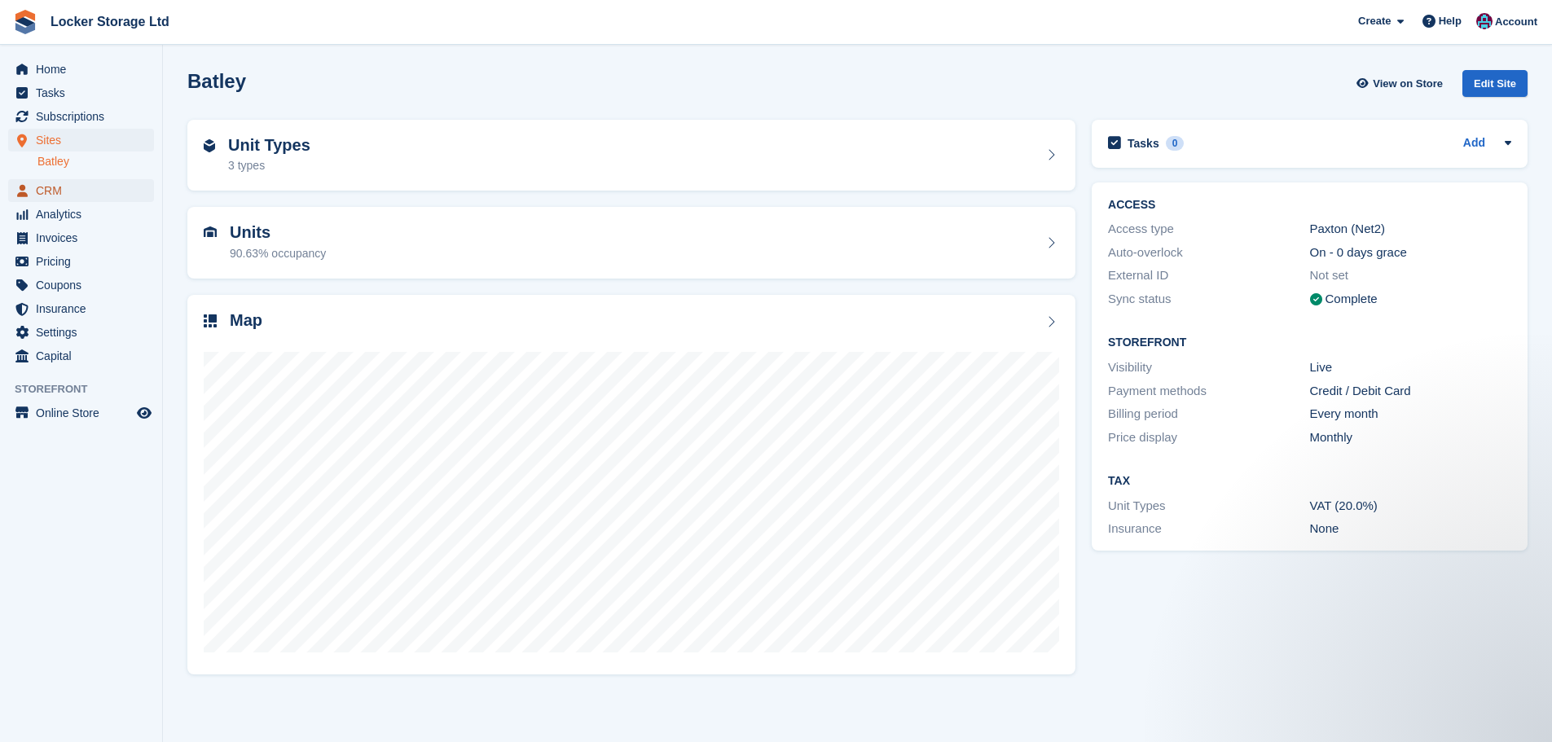
click at [82, 190] on span "CRM" at bounding box center [85, 190] width 98 height 23
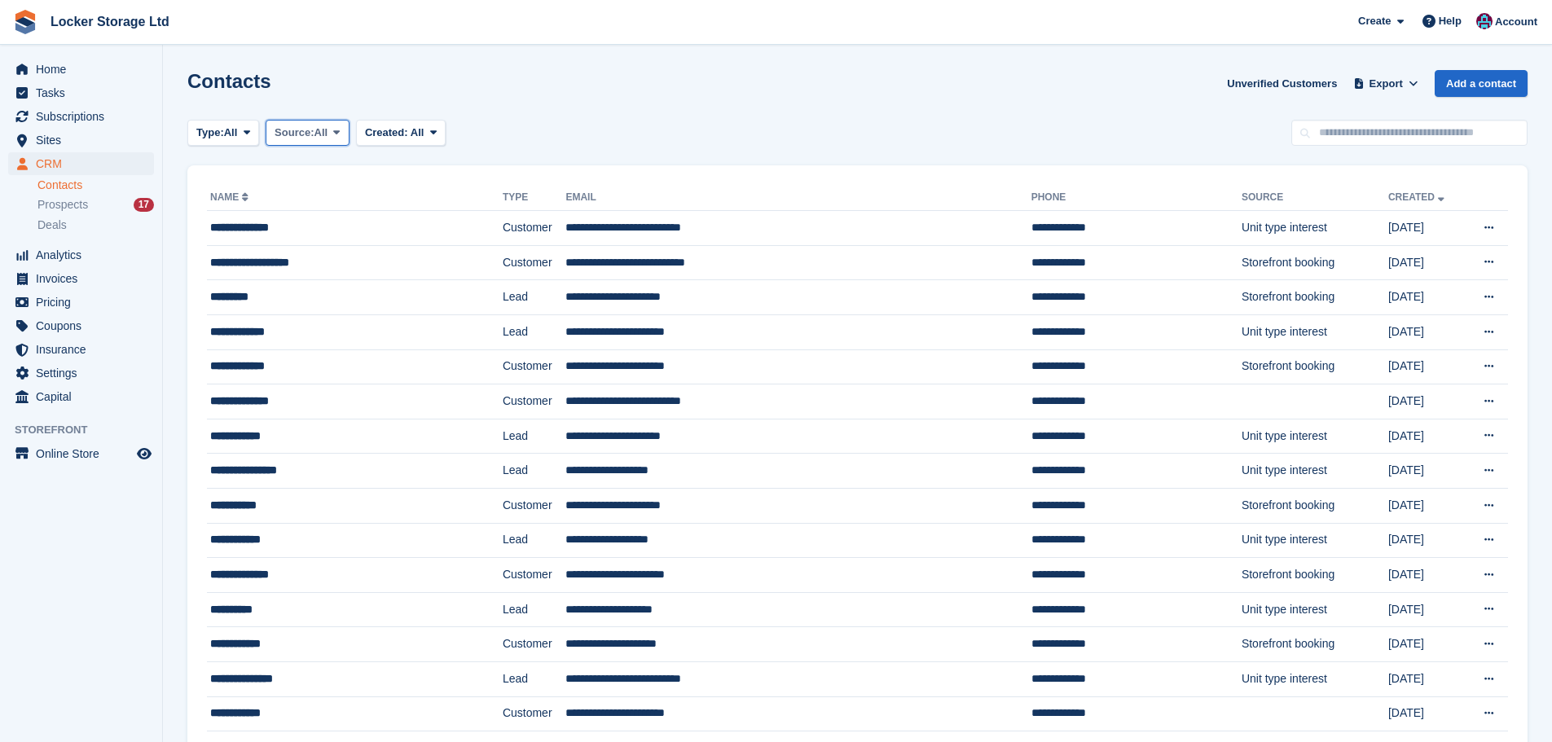
click at [311, 135] on span "Source:" at bounding box center [294, 133] width 39 height 16
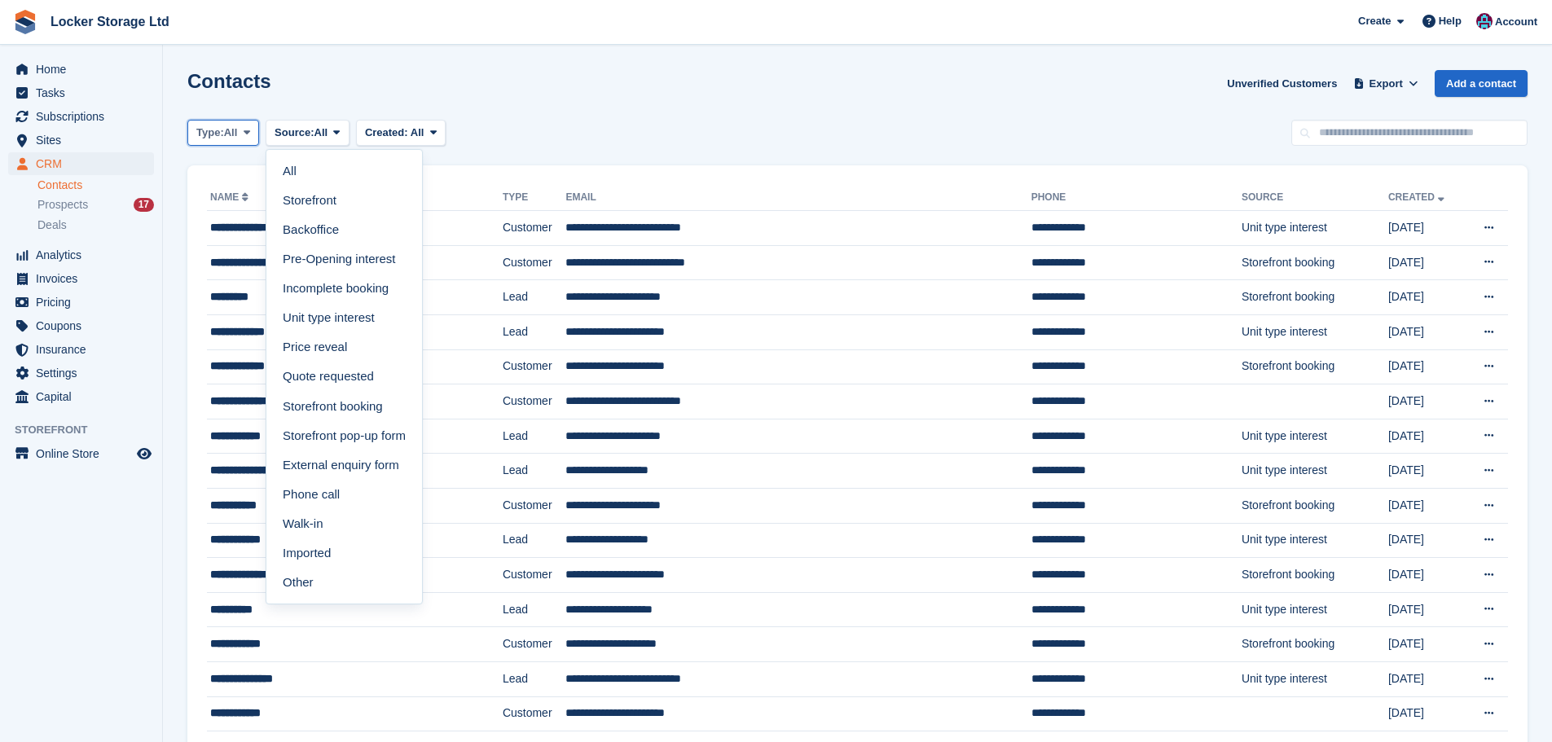
click at [244, 127] on span at bounding box center [246, 132] width 13 height 13
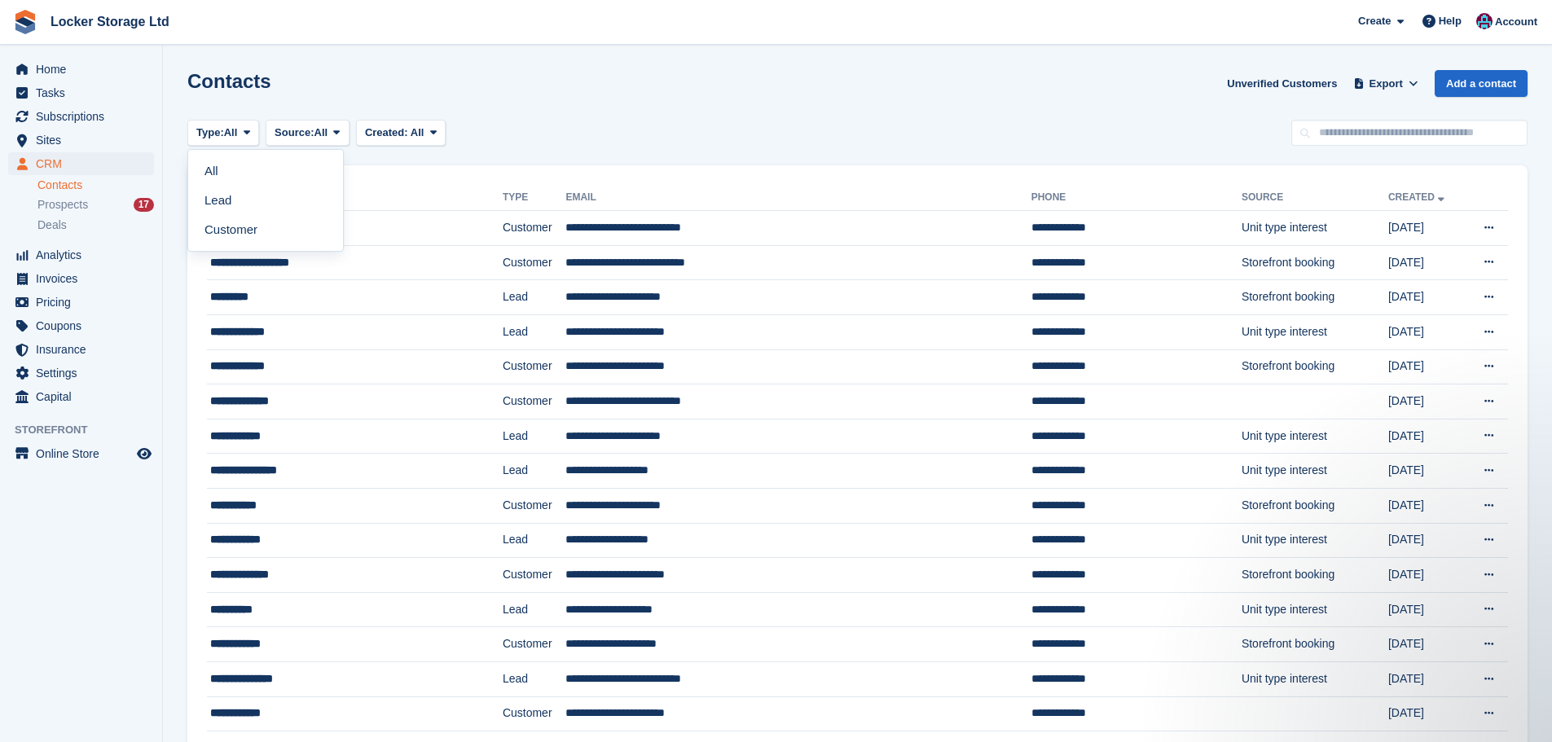
click at [392, 72] on div "Contacts Unverified Customers Export Export Contacts Export a CSV of all Contac…" at bounding box center [857, 93] width 1340 height 46
click at [76, 279] on span "Invoices" at bounding box center [85, 278] width 98 height 23
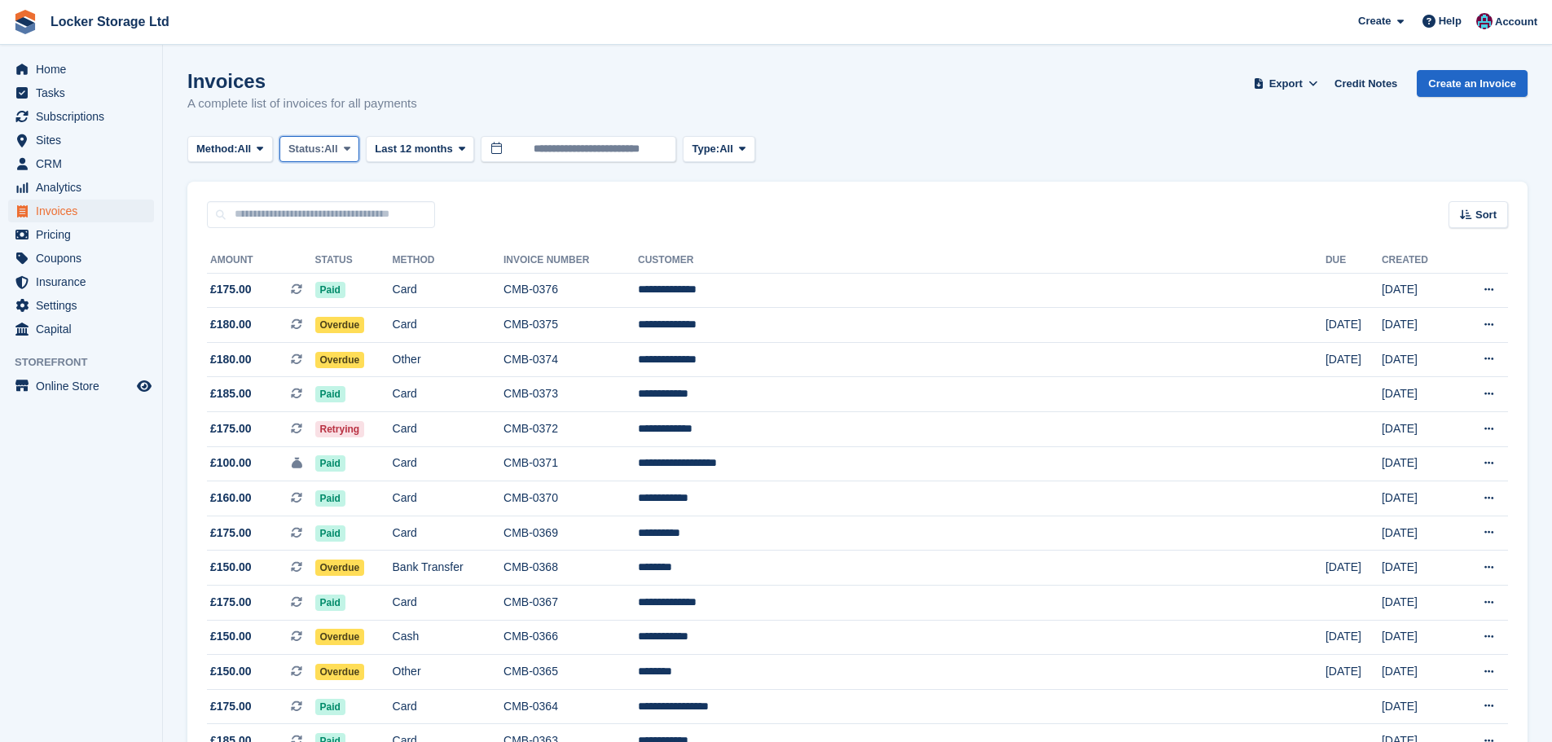
click at [293, 147] on span "Status:" at bounding box center [306, 149] width 36 height 16
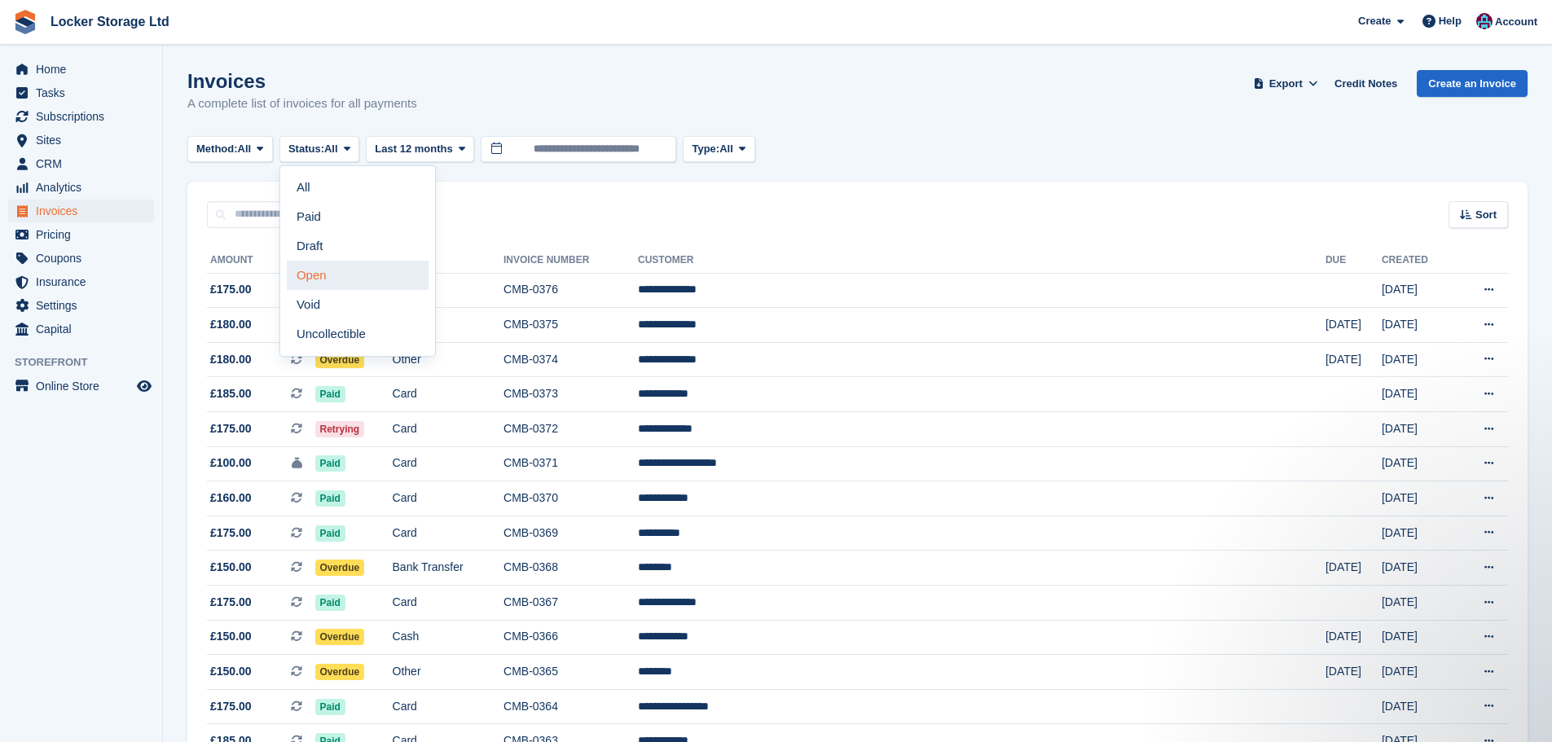
click at [312, 265] on link "Open" at bounding box center [358, 275] width 142 height 29
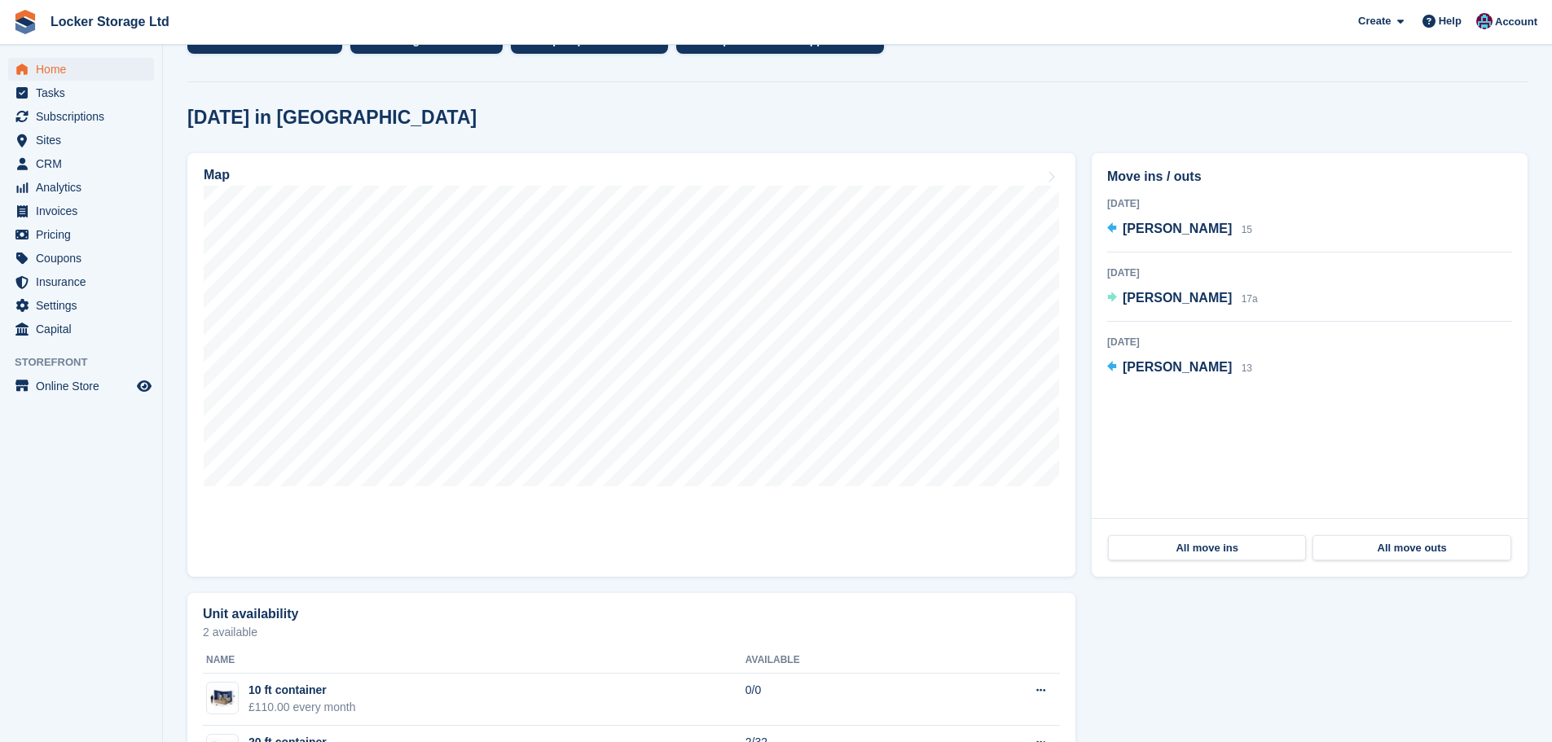
scroll to position [501, 0]
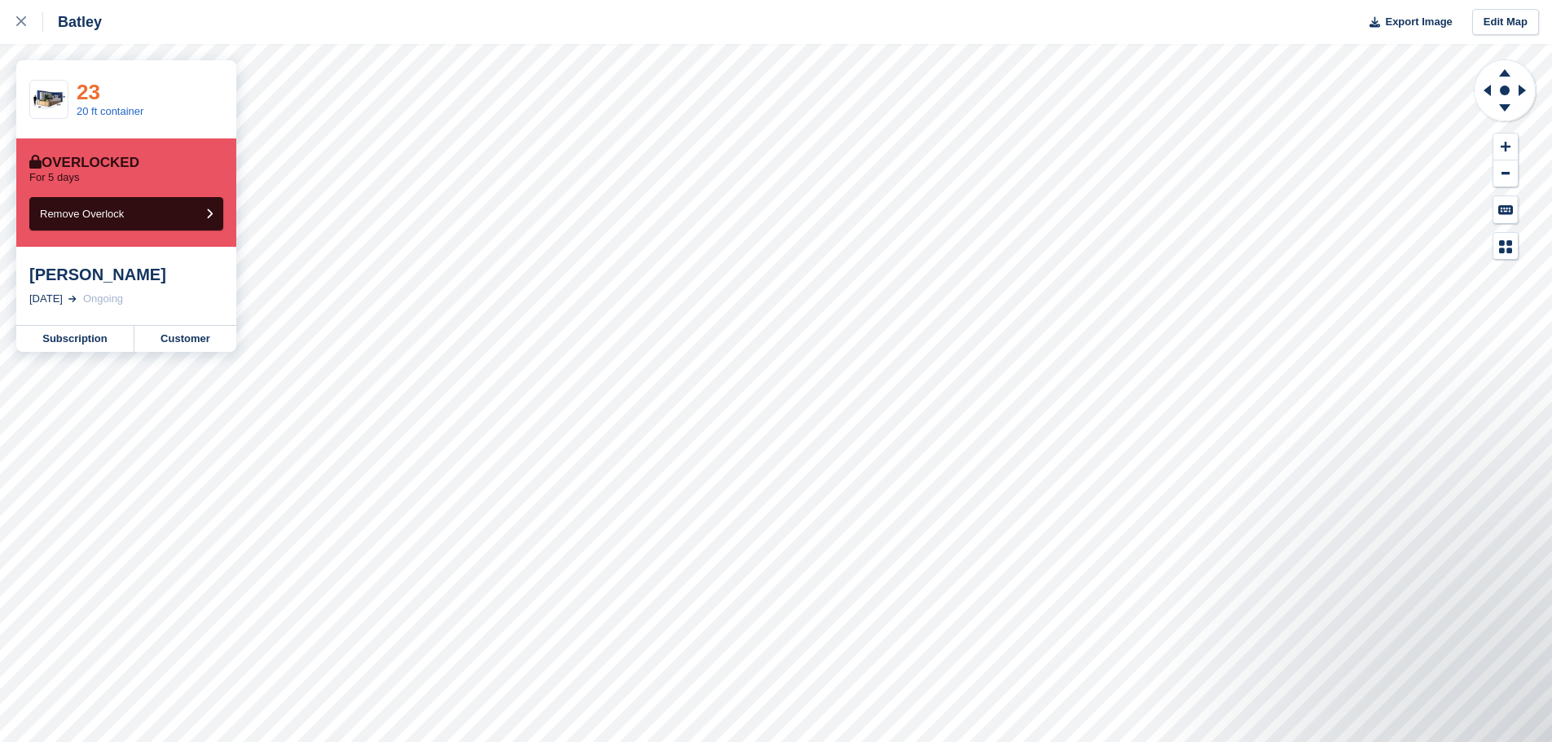
click at [91, 100] on link "23" at bounding box center [89, 92] width 24 height 24
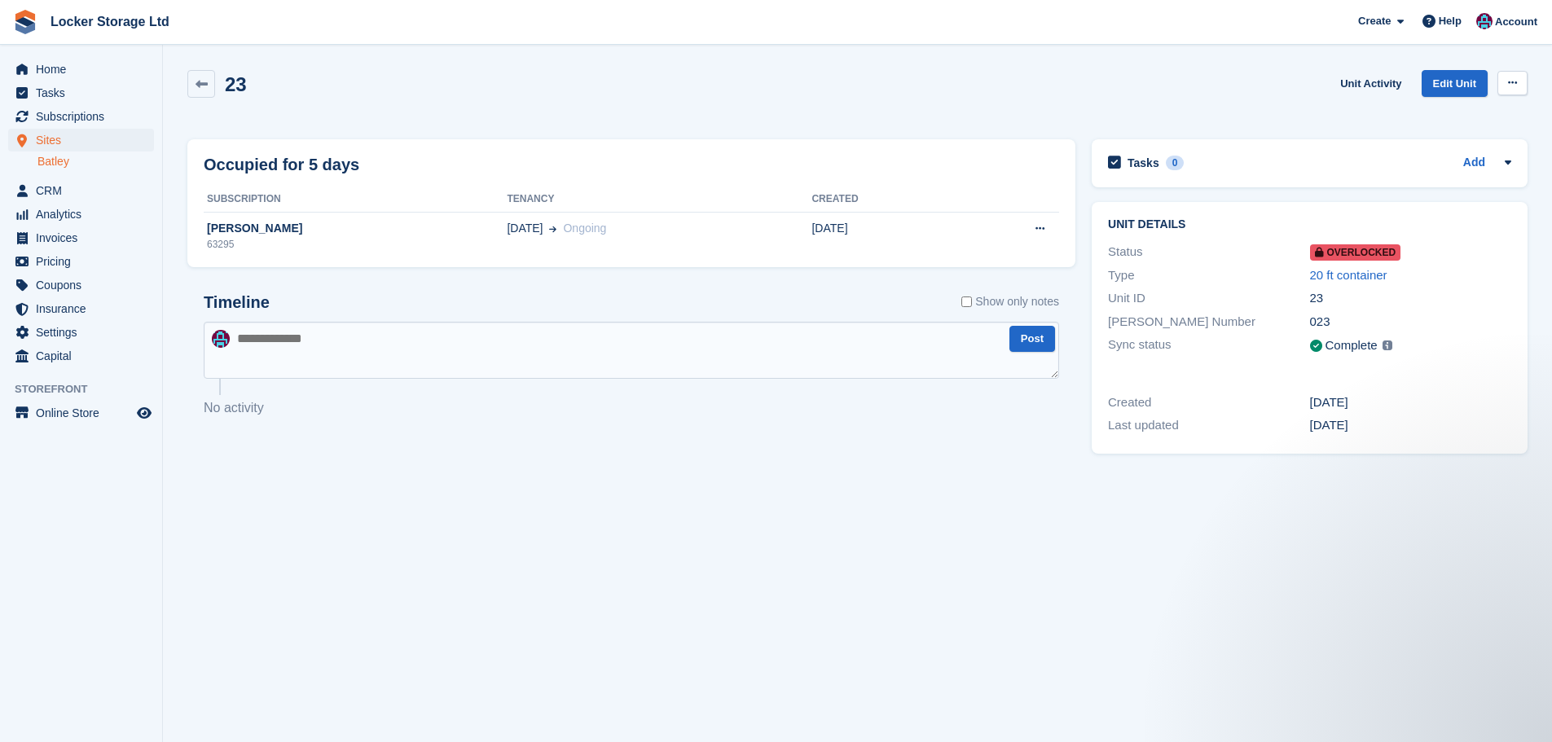
click at [1502, 86] on button at bounding box center [1512, 83] width 30 height 24
click at [974, 87] on div "23 Unit Activity Edit Unit Remove Overlock" at bounding box center [857, 93] width 1340 height 46
click at [217, 232] on div "[PERSON_NAME]" at bounding box center [355, 228] width 303 height 17
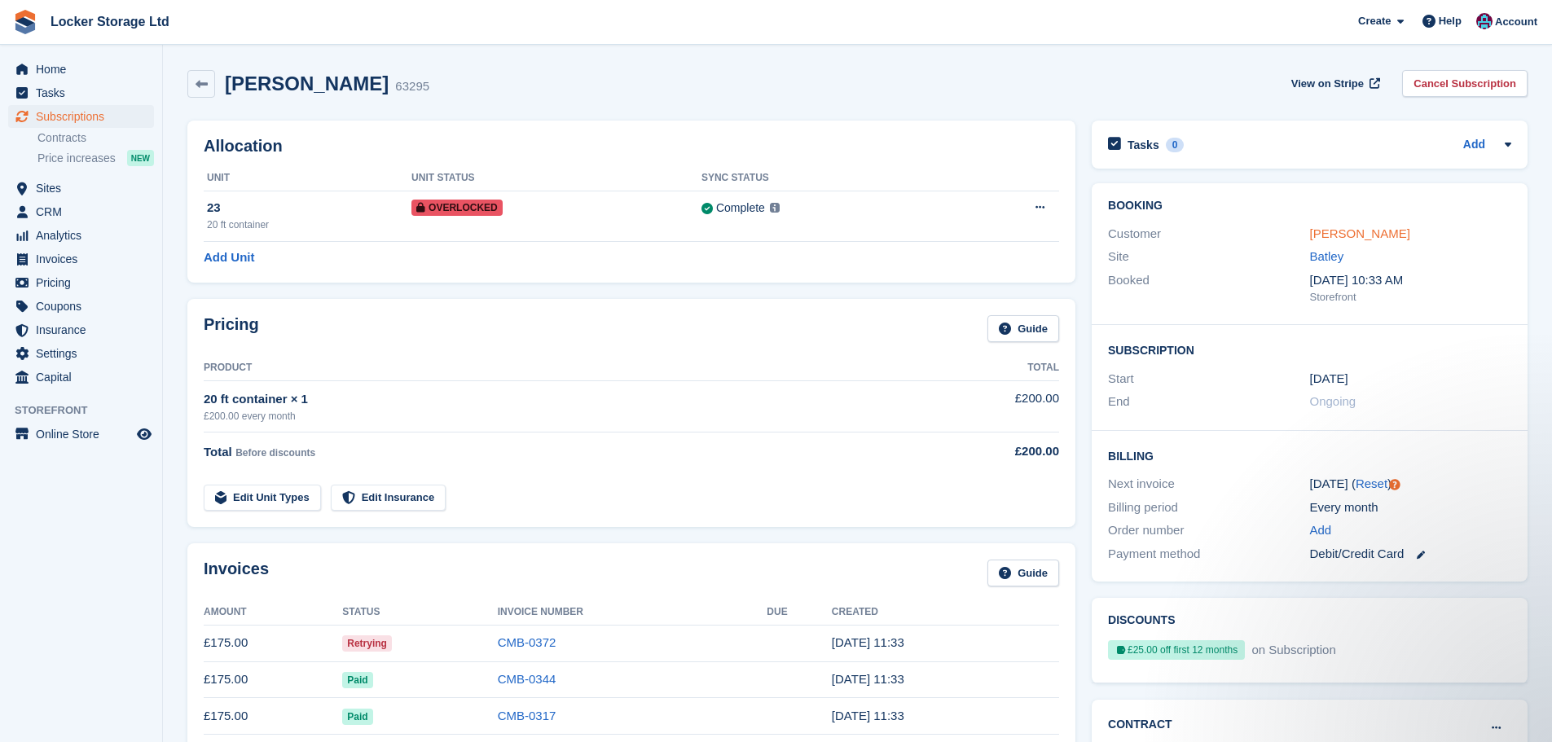
click at [1343, 232] on link "[PERSON_NAME]" at bounding box center [1360, 233] width 100 height 14
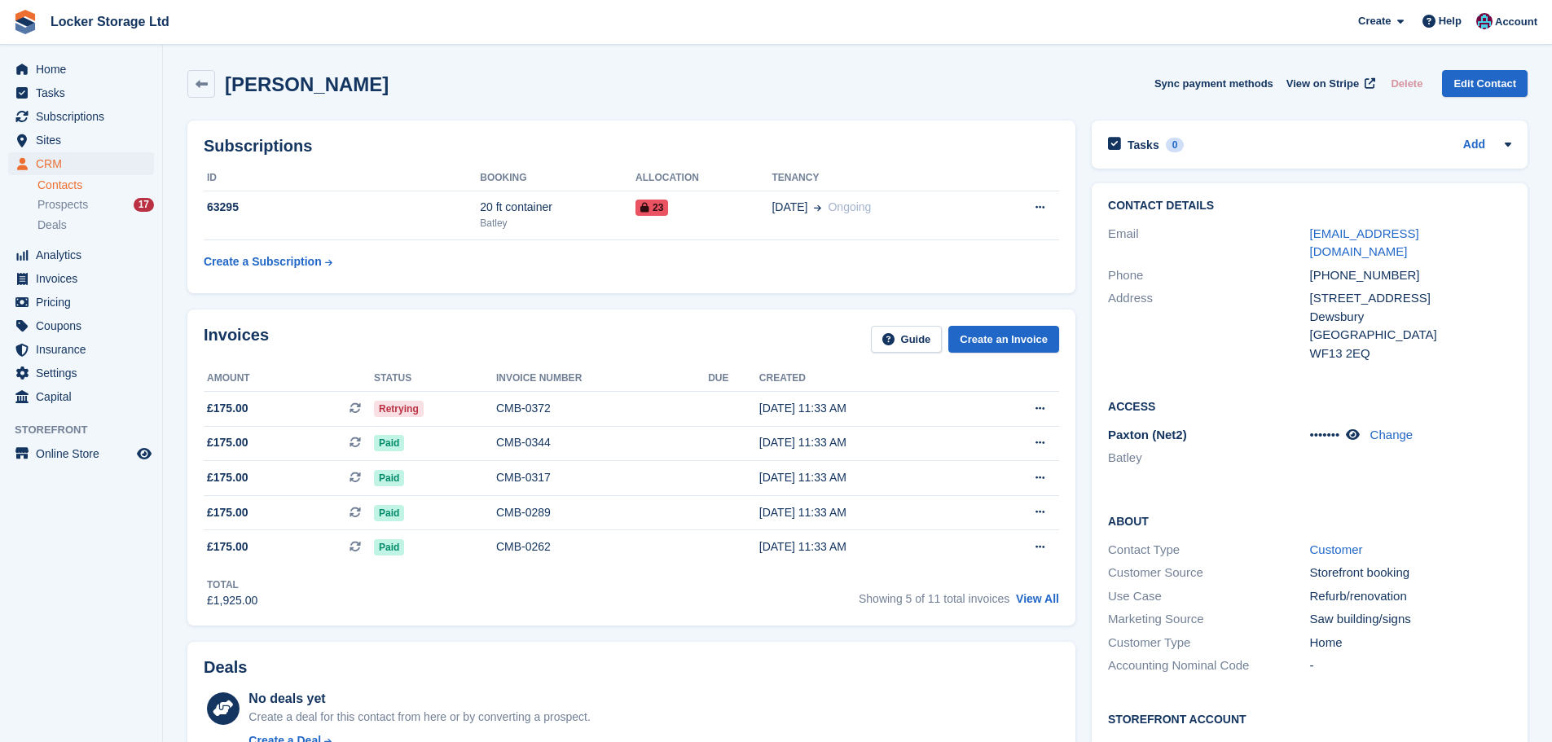
click at [1341, 266] on div "[PHONE_NUMBER]" at bounding box center [1410, 275] width 201 height 19
click at [1341, 266] on div "+447511184875" at bounding box center [1410, 275] width 201 height 19
click at [1412, 266] on div "+447511184875" at bounding box center [1410, 275] width 201 height 19
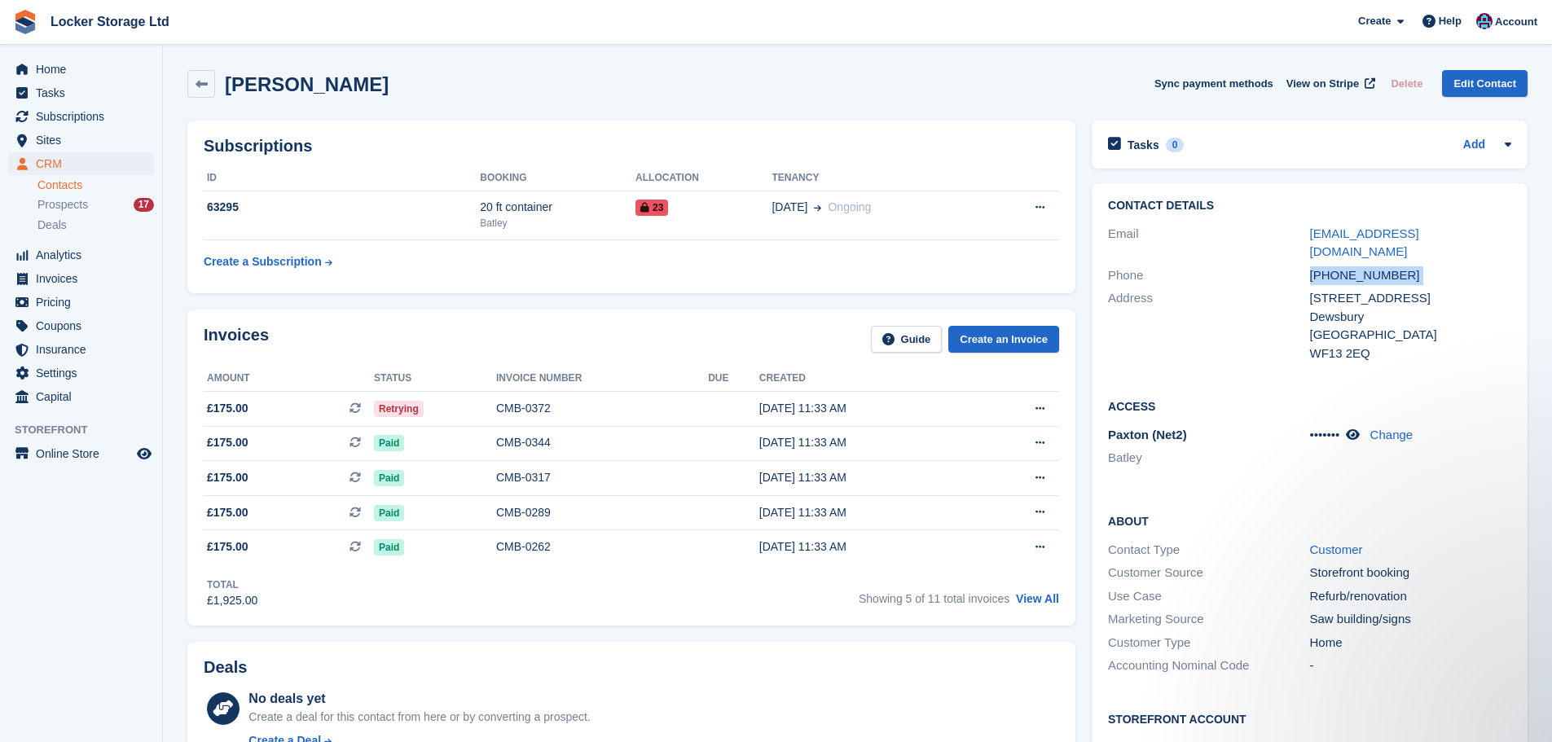
drag, startPoint x: 1343, startPoint y: 259, endPoint x: 1303, endPoint y: 262, distance: 40.1
click at [1303, 264] on div "Phone +447511184875" at bounding box center [1309, 276] width 403 height 24
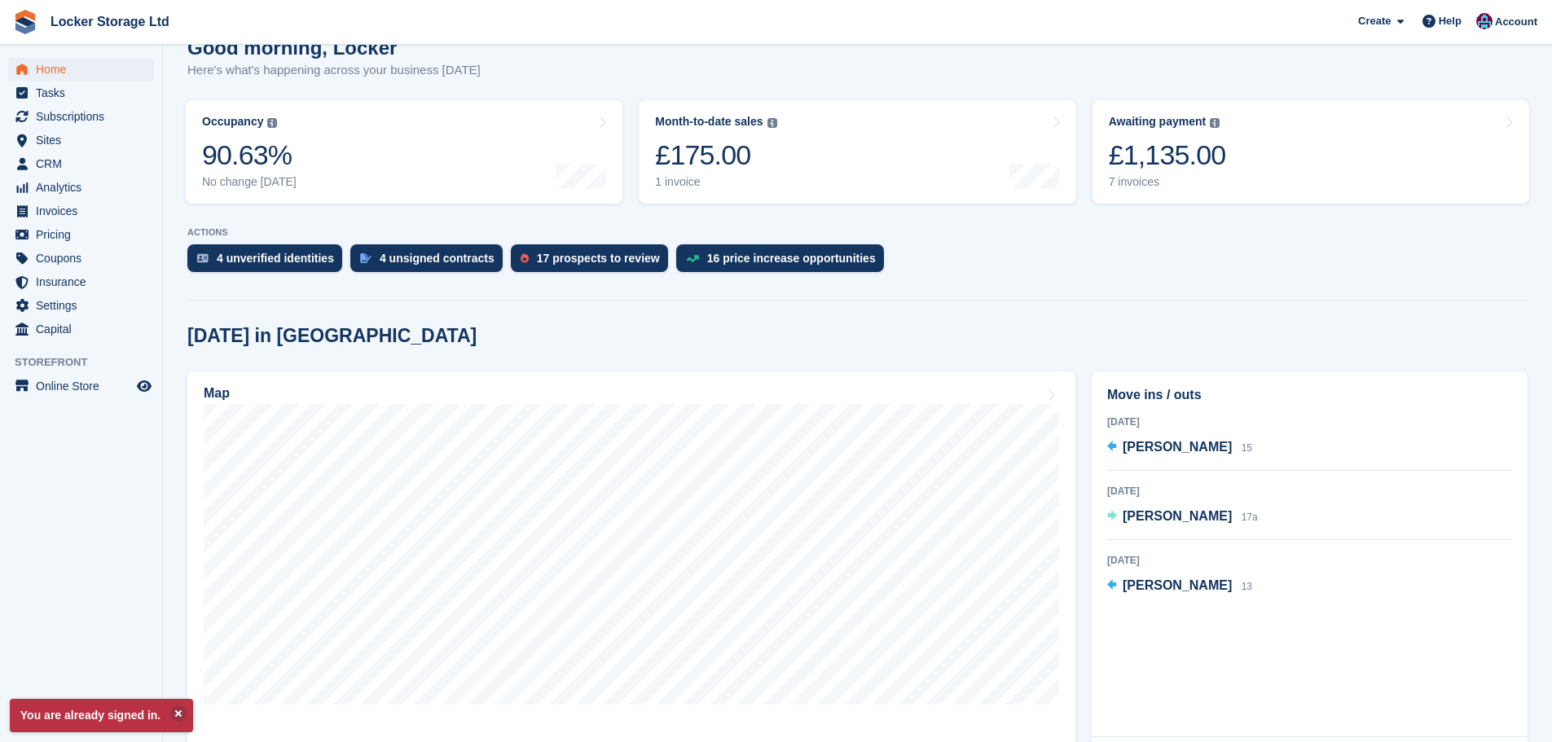
scroll to position [163, 0]
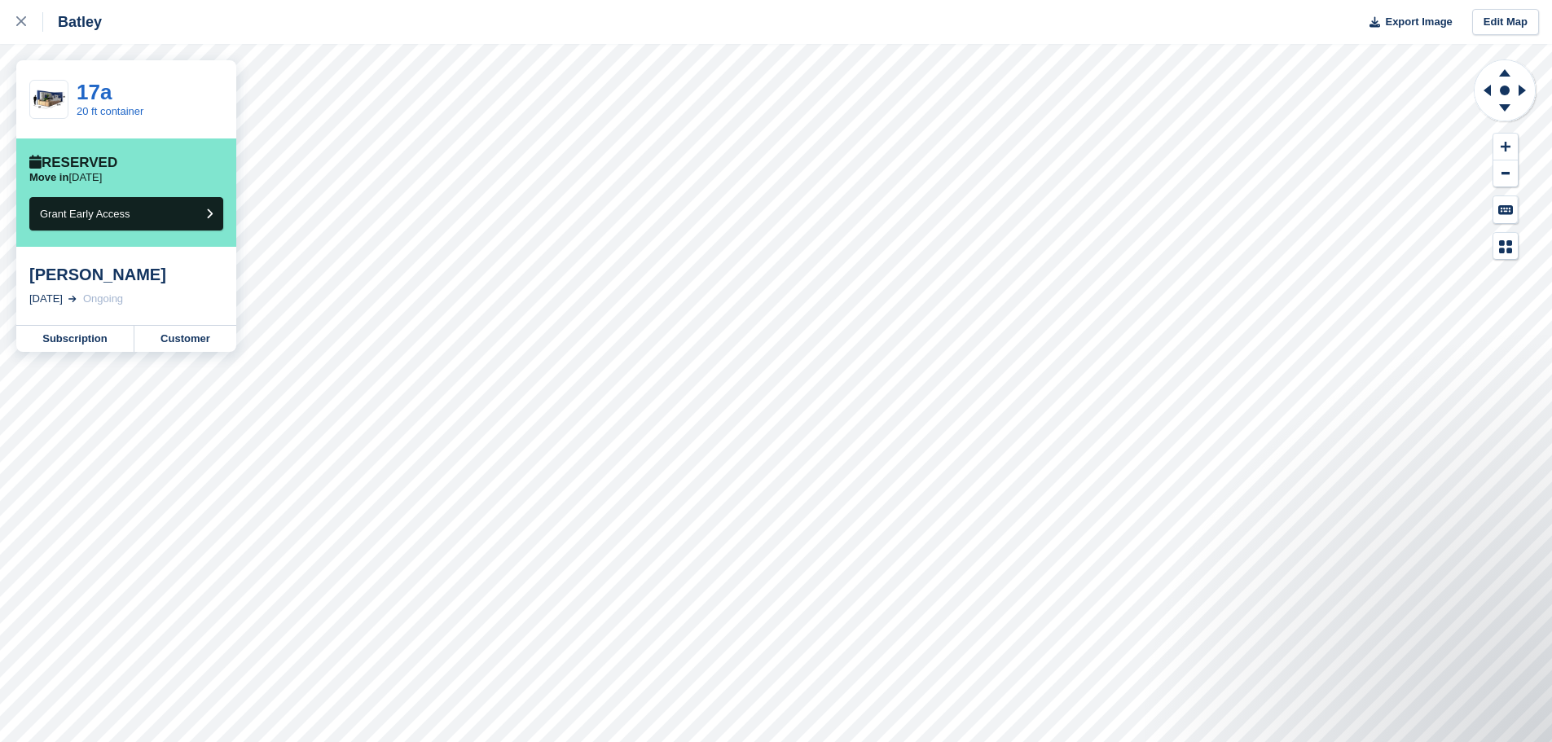
click at [160, 275] on div "[PERSON_NAME]" at bounding box center [126, 275] width 194 height 20
click at [180, 332] on link "Customer" at bounding box center [185, 339] width 102 height 26
